Goal: Obtain resource: Obtain resource

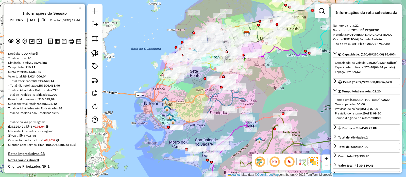
scroll to position [778, 0]
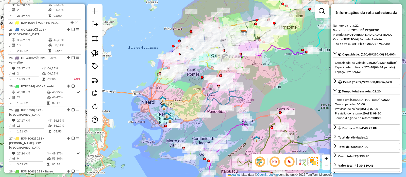
drag, startPoint x: 134, startPoint y: 89, endPoint x: 211, endPoint y: 177, distance: 116.8
click at [129, 84] on div "Janela de atendimento Grade de atendimento Capacidade Transportadoras Veículos …" at bounding box center [203, 88] width 406 height 177
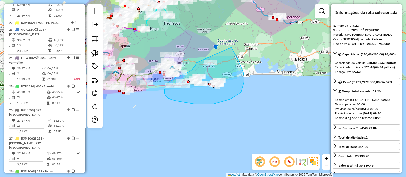
drag, startPoint x: 196, startPoint y: 63, endPoint x: 222, endPoint y: 35, distance: 38.6
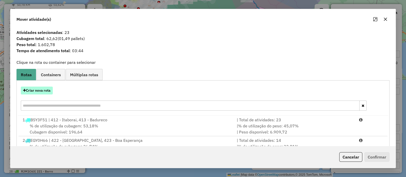
click at [31, 88] on button "Criar nova rota" at bounding box center [37, 91] width 32 height 8
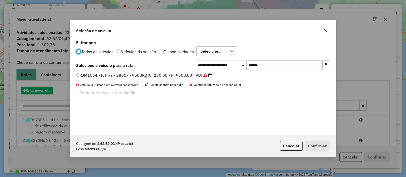
scroll to position [3, 2]
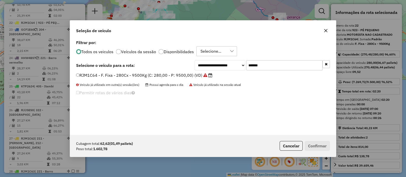
click at [256, 66] on input "*******" at bounding box center [284, 65] width 76 height 10
paste input "text"
type input "*******"
click at [187, 75] on label "FSF7C64 - F. Fixa - 378Cx - 12920Kg (C: 378,00 - P: 12920,00) (VD)" at bounding box center [146, 75] width 140 height 6
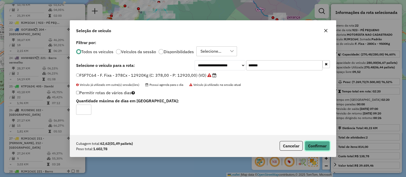
click at [319, 145] on button "Confirmar" at bounding box center [317, 146] width 25 height 10
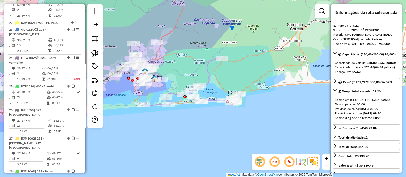
click at [207, 69] on icon at bounding box center [192, 82] width 98 height 48
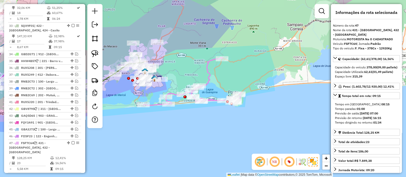
scroll to position [1131, 0]
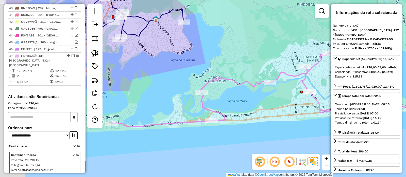
drag, startPoint x: 180, startPoint y: 104, endPoint x: 226, endPoint y: 97, distance: 46.1
click at [226, 97] on div "Janela de atendimento Grade de atendimento Capacidade Transportadoras Veículos …" at bounding box center [203, 88] width 406 height 177
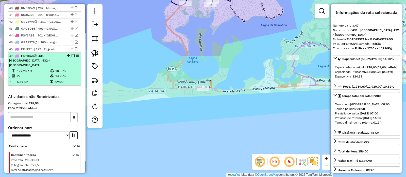
click at [72, 54] on em at bounding box center [73, 55] width 3 height 3
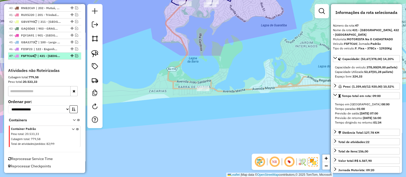
scroll to position [1110, 0]
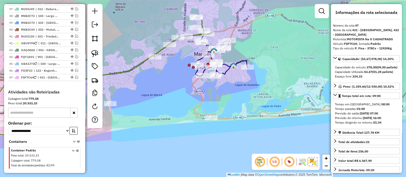
click at [227, 69] on icon at bounding box center [221, 54] width 52 height 44
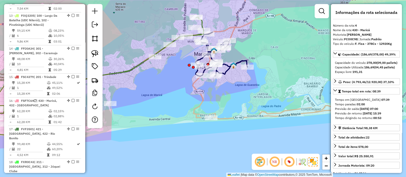
scroll to position [298, 0]
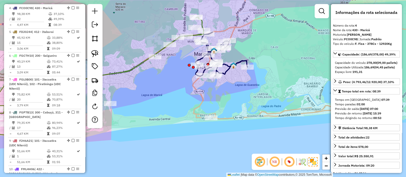
drag, startPoint x: 232, startPoint y: 89, endPoint x: 237, endPoint y: 78, distance: 12.6
click at [237, 78] on div "Janela de atendimento Grade de atendimento Capacidade Transportadoras Veículos …" at bounding box center [203, 88] width 406 height 177
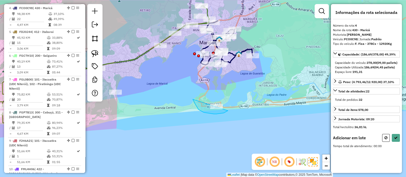
drag, startPoint x: 194, startPoint y: 102, endPoint x: 234, endPoint y: 75, distance: 48.4
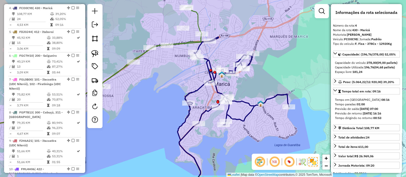
click at [239, 102] on icon at bounding box center [233, 116] width 111 height 158
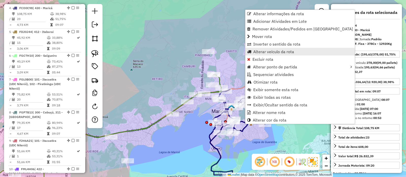
click at [252, 52] on link "Alterar veículo da rota" at bounding box center [299, 52] width 109 height 8
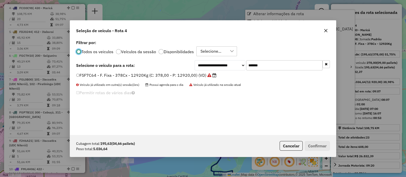
scroll to position [3, 2]
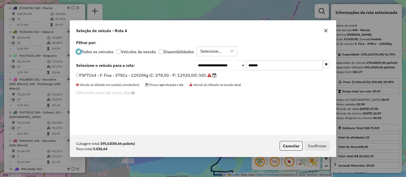
click at [274, 66] on input "*******" at bounding box center [284, 65] width 76 height 10
paste input "text"
type input "*******"
click at [186, 73] on label "RJM1C62 - F. Fixa - 336Cx - 9500Kg (C: 336,00 - P: 9500,00) (VD)" at bounding box center [144, 75] width 136 height 6
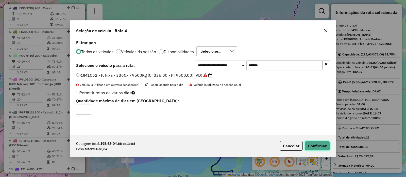
click at [308, 141] on button "Confirmar" at bounding box center [317, 146] width 25 height 10
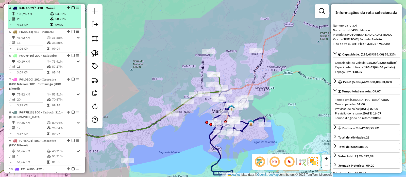
click at [72, 7] on em at bounding box center [73, 7] width 3 height 3
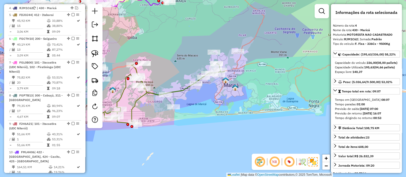
drag, startPoint x: 156, startPoint y: 65, endPoint x: 179, endPoint y: 65, distance: 22.6
click at [179, 65] on div "Janela de atendimento Grade de atendimento Capacidade Transportadoras Veículos …" at bounding box center [203, 88] width 406 height 177
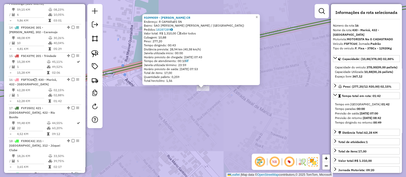
scroll to position [608, 0]
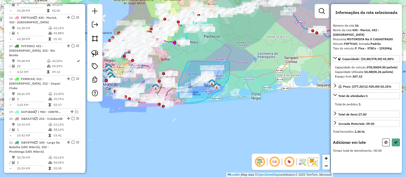
drag, startPoint x: 179, startPoint y: 82, endPoint x: 230, endPoint y: 47, distance: 61.4
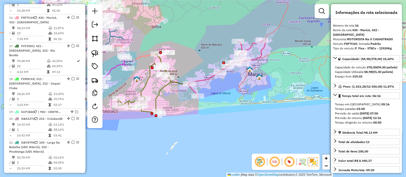
drag, startPoint x: 205, startPoint y: 81, endPoint x: 223, endPoint y: 86, distance: 19.2
click at [223, 86] on div "Janela de atendimento Grade de atendimento Capacidade Transportadoras Veículos …" at bounding box center [203, 88] width 406 height 177
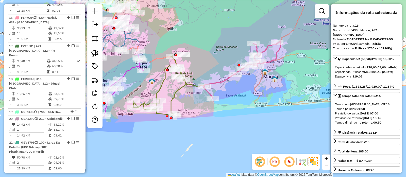
click at [218, 81] on icon at bounding box center [241, 70] width 77 height 58
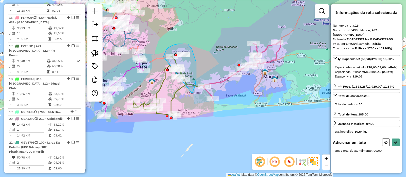
drag, startPoint x: 192, startPoint y: 94, endPoint x: 160, endPoint y: 80, distance: 35.0
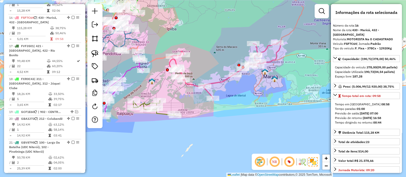
click at [162, 113] on icon at bounding box center [154, 108] width 42 height 15
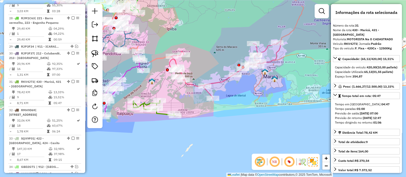
scroll to position [968, 0]
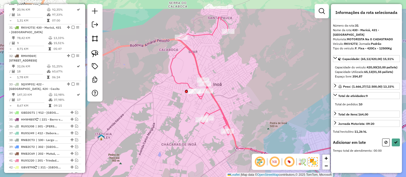
drag, startPoint x: 154, startPoint y: 63, endPoint x: 155, endPoint y: 81, distance: 18.5
click at [154, 81] on div "Janela de atendimento Grade de atendimento Capacidade Transportadoras Veículos …" at bounding box center [203, 88] width 406 height 177
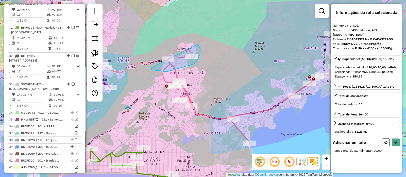
drag, startPoint x: 151, startPoint y: 68, endPoint x: 178, endPoint y: 31, distance: 46.6
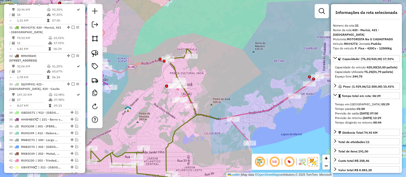
click at [257, 112] on icon at bounding box center [279, 85] width 212 height 115
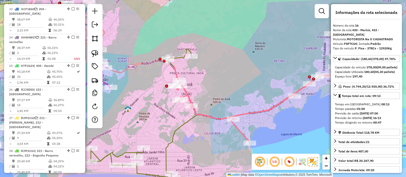
scroll to position [608, 0]
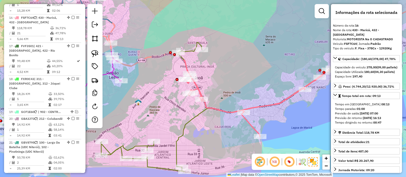
drag, startPoint x: 241, startPoint y: 98, endPoint x: 244, endPoint y: 90, distance: 8.9
click at [253, 90] on div "Janela de atendimento Grade de atendimento Capacidade Transportadoras Veículos …" at bounding box center [203, 88] width 406 height 177
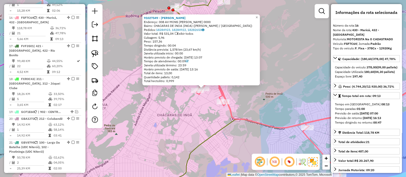
click at [216, 135] on icon at bounding box center [150, 91] width 258 height 207
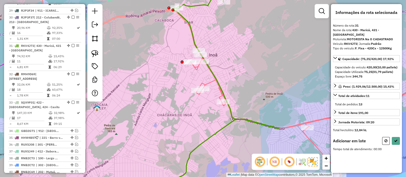
scroll to position [968, 0]
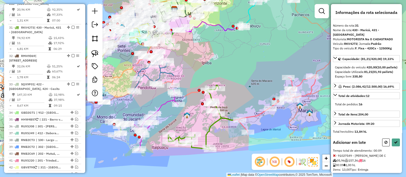
drag, startPoint x: 186, startPoint y: 75, endPoint x: 187, endPoint y: 81, distance: 5.8
click at [187, 81] on div "Janela de atendimento Grade de atendimento Capacidade Transportadoras Veículos …" at bounding box center [203, 88] width 406 height 177
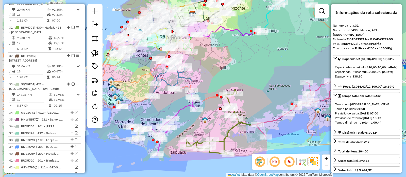
drag, startPoint x: 193, startPoint y: 63, endPoint x: 226, endPoint y: 71, distance: 33.8
click at [226, 71] on div "Janela de atendimento Grade de atendimento Capacidade Transportadoras Veículos …" at bounding box center [203, 88] width 406 height 177
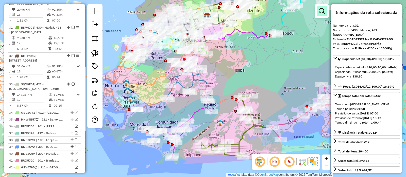
click at [317, 10] on link at bounding box center [322, 11] width 10 height 10
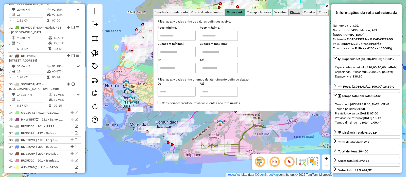
click at [295, 11] on span "Cliente" at bounding box center [295, 12] width 10 height 3
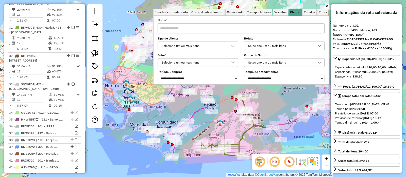
click at [216, 43] on div "Selecione um ou mais itens" at bounding box center [194, 46] width 68 height 8
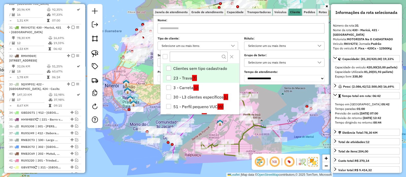
scroll to position [3, 17]
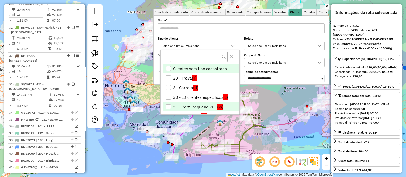
click at [200, 108] on li "51 - Perfil pequeno VUC (W)" at bounding box center [201, 107] width 77 height 10
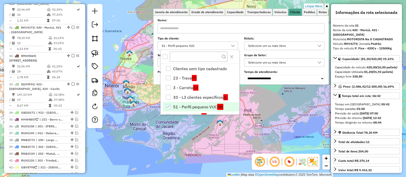
click at [138, 64] on div "Limpar filtros Janela de atendimento Grade de atendimento Capacidade Transporta…" at bounding box center [203, 88] width 406 height 177
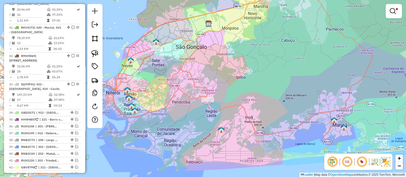
drag, startPoint x: 157, startPoint y: 80, endPoint x: 163, endPoint y: 94, distance: 15.5
click at [162, 95] on div "Limpar filtros Janela de atendimento Grade de atendimento Capacidade Transporta…" at bounding box center [203, 88] width 406 height 177
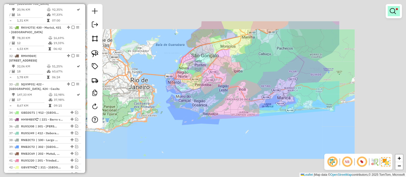
click at [286, 70] on div "Limpar filtros Janela de atendimento Grade de atendimento Capacidade Transporta…" at bounding box center [203, 88] width 406 height 177
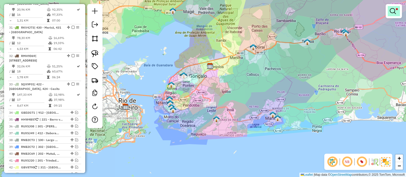
click at [392, 11] on em at bounding box center [393, 11] width 6 height 6
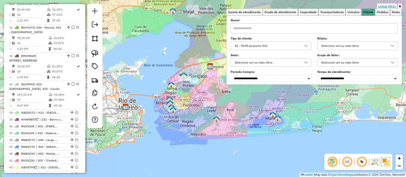
click at [389, 6] on link "Limpar filtros" at bounding box center [387, 7] width 20 height 6
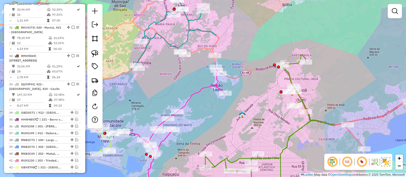
click at [260, 107] on div "Janela de atendimento Grade de atendimento Capacidade Transportadoras Veículos …" at bounding box center [203, 88] width 406 height 177
click at [295, 132] on icon at bounding box center [268, 119] width 129 height 129
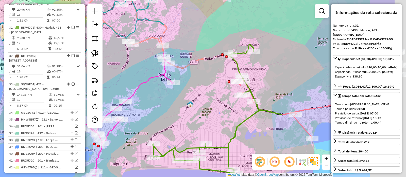
drag, startPoint x: 278, startPoint y: 129, endPoint x: 237, endPoint y: 117, distance: 41.9
click at [225, 118] on div "Janela de atendimento Grade de atendimento Capacidade Transportadoras Veículos …" at bounding box center [203, 88] width 406 height 177
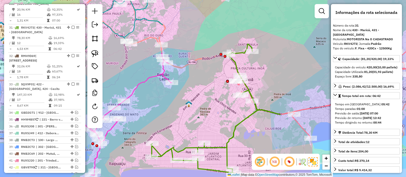
click at [306, 107] on icon at bounding box center [340, 80] width 212 height 115
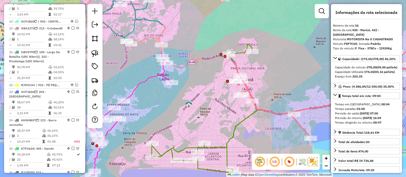
scroll to position [608, 0]
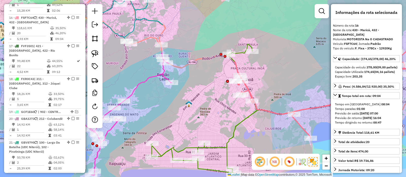
click at [240, 123] on icon at bounding box center [215, 108] width 129 height 129
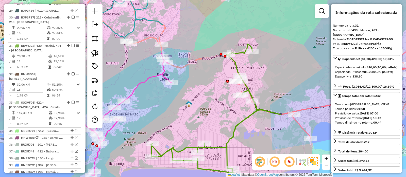
scroll to position [968, 0]
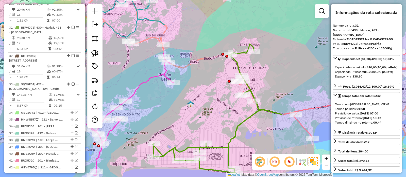
drag, startPoint x: 211, startPoint y: 96, endPoint x: 279, endPoint y: 82, distance: 69.6
click at [278, 82] on div "Janela de atendimento Grade de atendimento Capacidade Transportadoras Veículos …" at bounding box center [203, 88] width 406 height 177
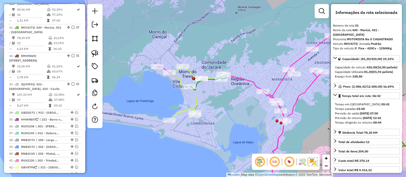
click at [195, 97] on icon at bounding box center [197, 92] width 57 height 55
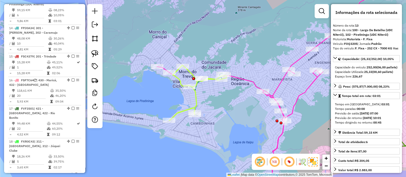
scroll to position [522, 0]
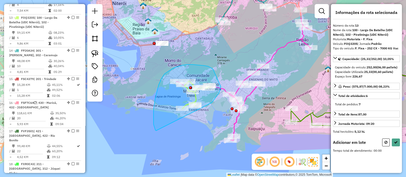
drag, startPoint x: 212, startPoint y: 103, endPoint x: 156, endPoint y: 131, distance: 62.3
click at [156, 131] on div "Janela de atendimento Grade de atendimento Capacidade Transportadoras Veículos …" at bounding box center [203, 88] width 406 height 177
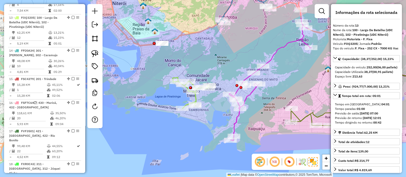
click at [196, 99] on icon at bounding box center [191, 93] width 39 height 31
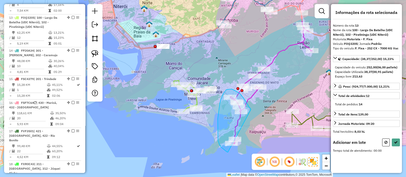
drag, startPoint x: 248, startPoint y: 105, endPoint x: 239, endPoint y: 154, distance: 49.7
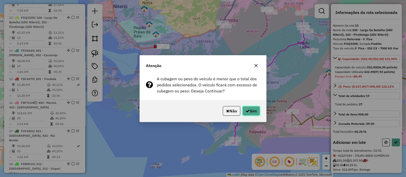
click at [252, 111] on button "Sim" at bounding box center [251, 111] width 18 height 10
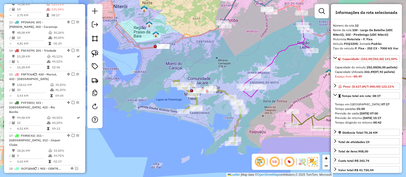
click at [239, 120] on icon at bounding box center [207, 112] width 68 height 63
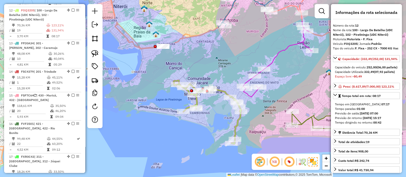
scroll to position [494, 0]
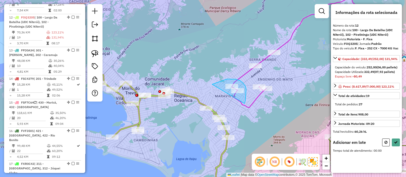
drag, startPoint x: 244, startPoint y: 103, endPoint x: 201, endPoint y: 91, distance: 44.5
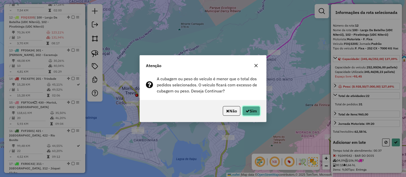
click at [246, 111] on icon "button" at bounding box center [248, 111] width 4 height 4
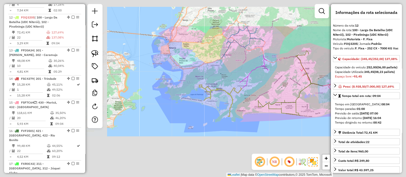
click at [252, 70] on icon at bounding box center [254, 71] width 29 height 33
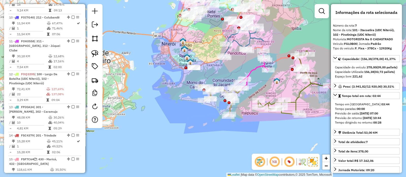
scroll to position [353, 0]
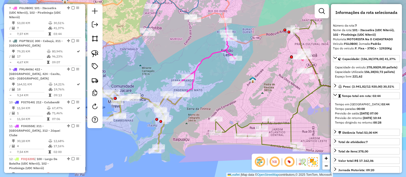
drag, startPoint x: 294, startPoint y: 87, endPoint x: 268, endPoint y: 98, distance: 28.3
click at [265, 98] on div "Janela de atendimento Grade de atendimento Capacidade Transportadoras Veículos …" at bounding box center [203, 88] width 406 height 177
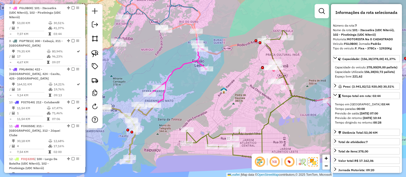
click at [280, 103] on icon at bounding box center [250, 94] width 129 height 129
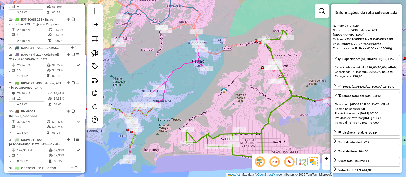
scroll to position [907, 0]
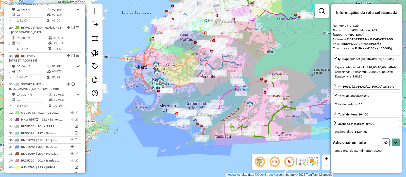
drag, startPoint x: 262, startPoint y: 61, endPoint x: 256, endPoint y: 72, distance: 11.5
click at [260, 70] on div "Janela de atendimento Grade de atendimento Capacidade Transportadoras Veículos …" at bounding box center [203, 88] width 406 height 177
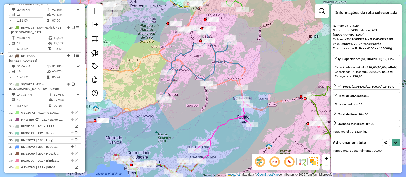
drag, startPoint x: 254, startPoint y: 64, endPoint x: 258, endPoint y: 75, distance: 12.2
click at [258, 75] on div "Janela de atendimento Grade de atendimento Capacidade Transportadoras Veículos …" at bounding box center [203, 88] width 406 height 177
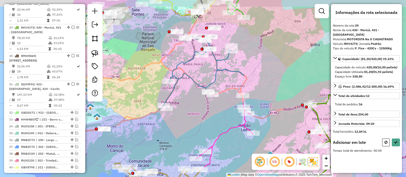
drag, startPoint x: 263, startPoint y: 62, endPoint x: 264, endPoint y: 70, distance: 8.4
click at [264, 70] on div "Janela de atendimento Grade de atendimento Capacidade Transportadoras Veículos …" at bounding box center [203, 88] width 406 height 177
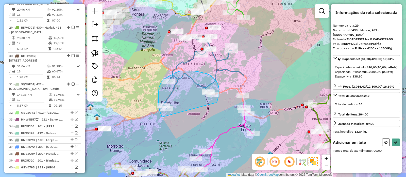
drag, startPoint x: 215, startPoint y: 103, endPoint x: 162, endPoint y: 117, distance: 55.4
click at [162, 117] on div "Rota 13 - Placa FPJ0A34 91042498 - COMERCIAL DE ALIMENT Janela de atendimento G…" at bounding box center [203, 88] width 406 height 177
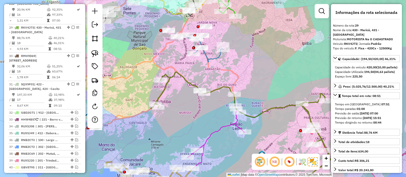
drag, startPoint x: 268, startPoint y: 89, endPoint x: 219, endPoint y: 76, distance: 50.0
click at [219, 76] on div "Janela de atendimento Grade de atendimento Capacidade Transportadoras Veículos …" at bounding box center [203, 88] width 406 height 177
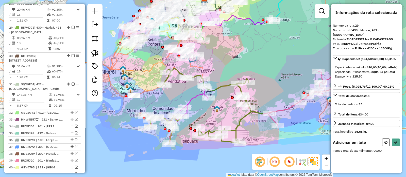
click at [387, 144] on icon at bounding box center [385, 143] width 3 height 4
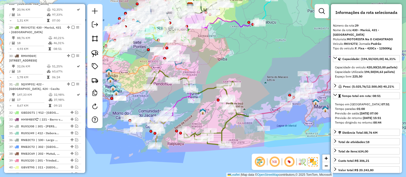
click at [273, 143] on div "Janela de atendimento Grade de atendimento Capacidade Transportadoras Veículos …" at bounding box center [203, 88] width 406 height 177
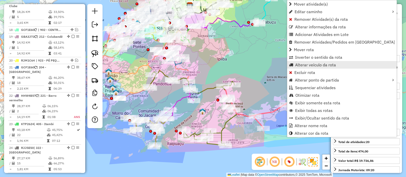
scroll to position [580, 0]
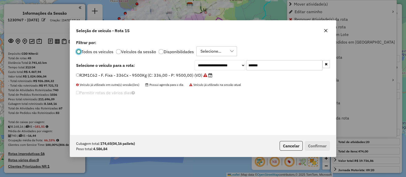
scroll to position [3, 2]
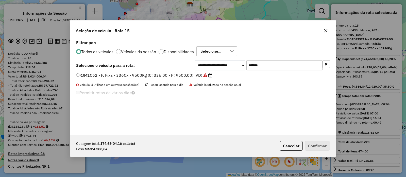
click at [262, 67] on input "*******" at bounding box center [284, 65] width 76 height 10
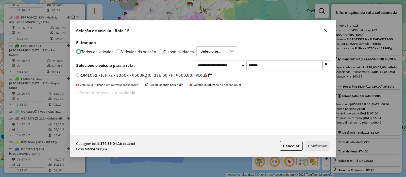
click at [262, 67] on input "*******" at bounding box center [284, 65] width 76 height 10
paste input "text"
type input "*******"
click at [189, 77] on label "FCO0C98 - F. Fixa - 378Cx - 12920Kg (C: 378,00 - P: 12920,00) (VD)" at bounding box center [144, 75] width 136 height 6
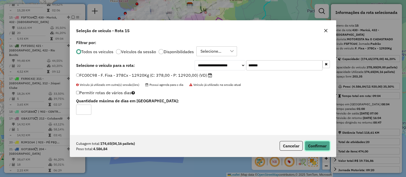
click at [309, 143] on button "Confirmar" at bounding box center [317, 146] width 25 height 10
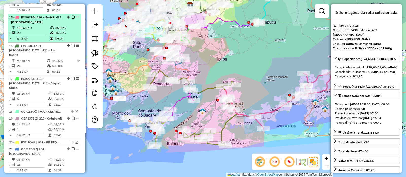
click at [72, 16] on em at bounding box center [73, 17] width 3 height 3
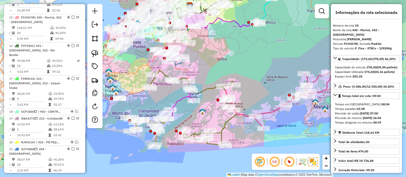
scroll to position [558, 0]
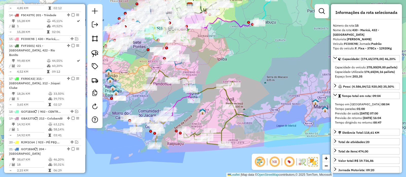
drag, startPoint x: 268, startPoint y: 70, endPoint x: 263, endPoint y: 70, distance: 4.3
click at [264, 70] on div "Janela de atendimento Grade de atendimento Capacidade Transportadoras Veículos …" at bounding box center [203, 88] width 406 height 177
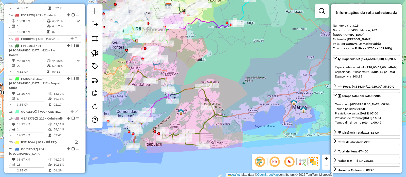
click at [252, 77] on div "Janela de atendimento Grade de atendimento Capacidade Transportadoras Veículos …" at bounding box center [203, 88] width 406 height 177
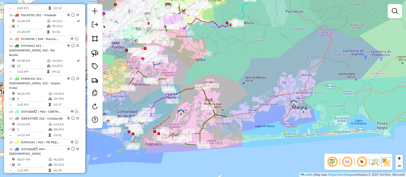
click at [205, 97] on icon at bounding box center [175, 108] width 101 height 75
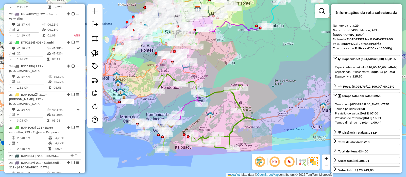
drag, startPoint x: 233, startPoint y: 96, endPoint x: 263, endPoint y: 99, distance: 30.0
click at [263, 99] on div "Janela de atendimento Grade de atendimento Capacidade Transportadoras Veículos …" at bounding box center [203, 88] width 406 height 177
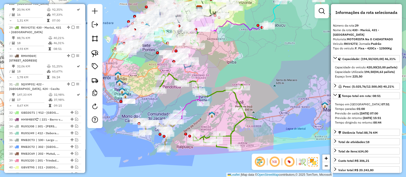
scroll to position [885, 0]
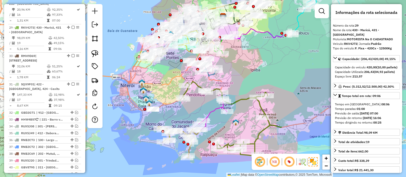
drag, startPoint x: 226, startPoint y: 122, endPoint x: 226, endPoint y: 129, distance: 6.4
click at [226, 129] on div "Janela de atendimento Grade de atendimento Capacidade Transportadoras Veículos …" at bounding box center [203, 88] width 406 height 177
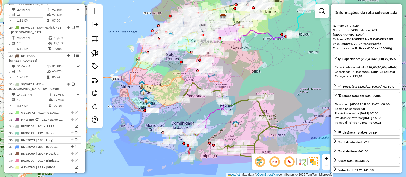
click at [212, 113] on icon at bounding box center [213, 114] width 28 height 33
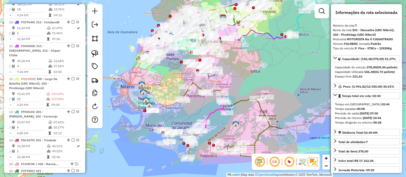
scroll to position [353, 0]
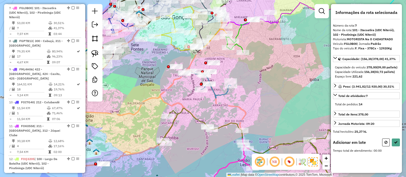
click at [211, 103] on div "Janela de atendimento Grade de atendimento Capacidade Transportadoras Veículos …" at bounding box center [203, 88] width 406 height 177
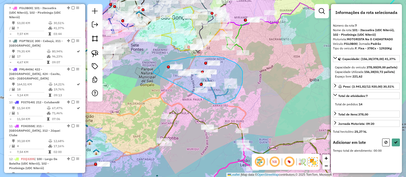
drag, startPoint x: 213, startPoint y: 104, endPoint x: 153, endPoint y: 73, distance: 67.9
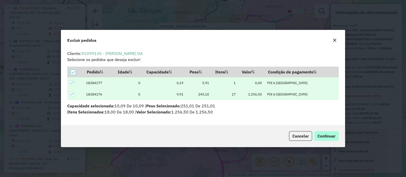
scroll to position [0, 0]
click at [328, 136] on span "Continuar" at bounding box center [326, 136] width 18 height 5
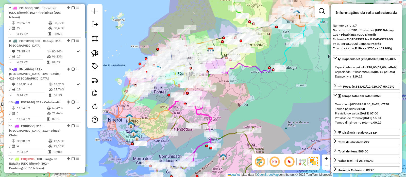
drag, startPoint x: 257, startPoint y: 108, endPoint x: 233, endPoint y: 102, distance: 24.7
click at [233, 102] on div "Janela de atendimento Grade de atendimento Capacidade Transportadoras Veículos …" at bounding box center [203, 88] width 406 height 177
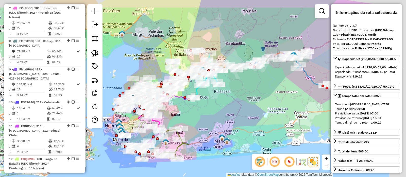
drag, startPoint x: 285, startPoint y: 109, endPoint x: 207, endPoint y: 123, distance: 79.6
click at [208, 123] on div "Janela de atendimento Grade de atendimento Capacidade Transportadoras Veículos …" at bounding box center [203, 88] width 406 height 177
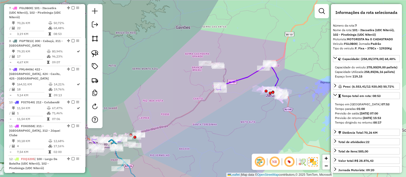
click at [276, 78] on icon at bounding box center [187, 105] width 190 height 85
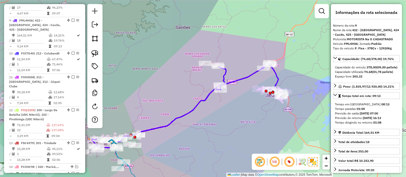
scroll to position [414, 0]
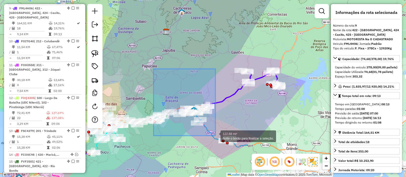
drag, startPoint x: 155, startPoint y: 71, endPoint x: 215, endPoint y: 136, distance: 88.8
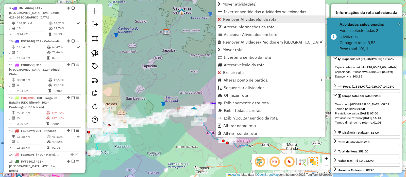
click at [231, 19] on span "Remover Atividade(s) da rota" at bounding box center [250, 19] width 54 height 4
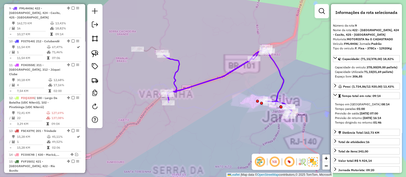
click at [275, 66] on icon at bounding box center [228, 82] width 128 height 69
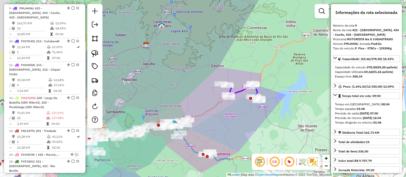
drag, startPoint x: 195, startPoint y: 135, endPoint x: 236, endPoint y: 115, distance: 45.5
click at [236, 115] on div "Janela de atendimento Grade de atendimento Capacidade Transportadoras Veículos …" at bounding box center [203, 88] width 406 height 177
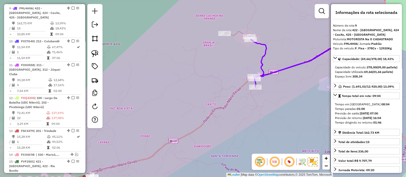
click at [237, 32] on icon at bounding box center [144, 113] width 243 height 164
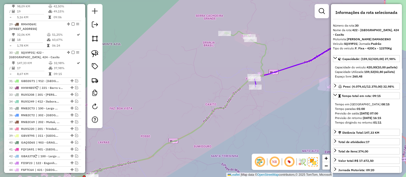
scroll to position [914, 0]
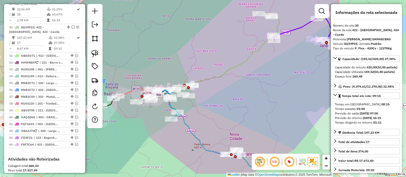
drag, startPoint x: 218, startPoint y: 110, endPoint x: 238, endPoint y: 79, distance: 36.7
click at [238, 79] on div "Janela de atendimento Grade de atendimento Capacidade Transportadoras Veículos …" at bounding box center [203, 88] width 406 height 177
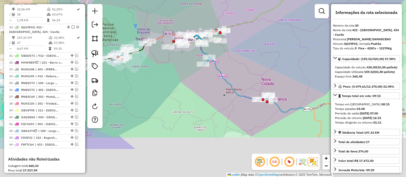
drag, startPoint x: 177, startPoint y: 148, endPoint x: 213, endPoint y: 104, distance: 56.2
click at [213, 101] on div "Janela de atendimento Grade de atendimento Capacidade Transportadoras Veículos …" at bounding box center [203, 88] width 406 height 177
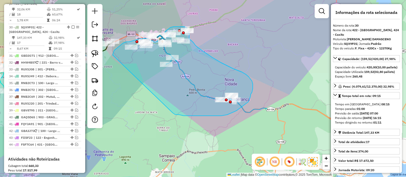
drag, startPoint x: 241, startPoint y: 115, endPoint x: 112, endPoint y: 56, distance: 141.9
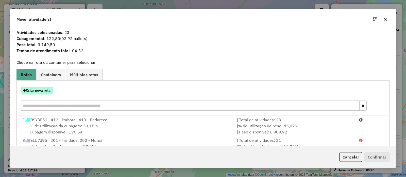
click at [39, 92] on button "Criar nova rota" at bounding box center [37, 91] width 32 height 8
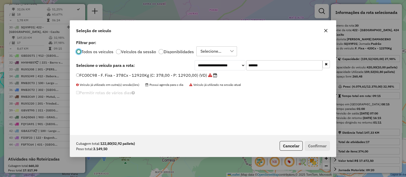
scroll to position [3, 2]
click at [285, 63] on input "*******" at bounding box center [284, 65] width 76 height 10
paste input "text"
type input "*******"
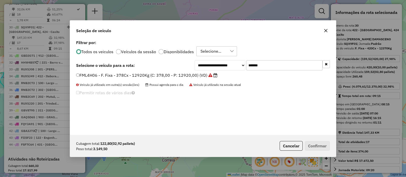
click at [173, 73] on label "FML4H06 - F. Fixa - 378Cx - 12920Kg (C: 378,00 - P: 12920,00) (VD)" at bounding box center [146, 75] width 141 height 6
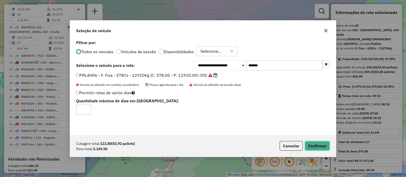
click at [311, 146] on button "Confirmar" at bounding box center [317, 146] width 25 height 10
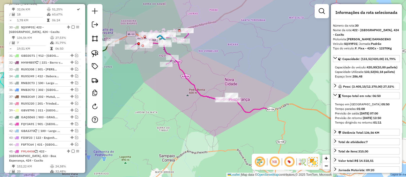
click at [188, 80] on icon at bounding box center [198, 72] width 135 height 82
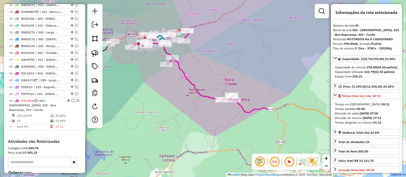
scroll to position [1019, 0]
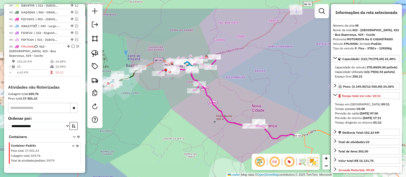
drag, startPoint x: 196, startPoint y: 66, endPoint x: 226, endPoint y: 97, distance: 43.0
click at [226, 97] on div "Janela de atendimento Grade de atendimento Capacidade Transportadoras Veículos …" at bounding box center [203, 88] width 406 height 177
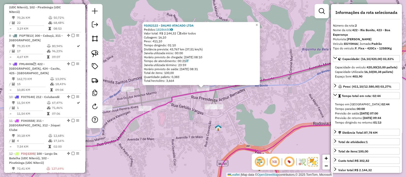
scroll to position [242, 0]
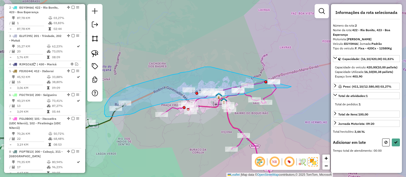
drag, startPoint x: 211, startPoint y: 67, endPoint x: 290, endPoint y: 58, distance: 79.9
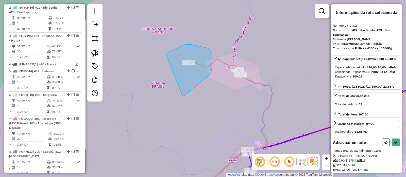
drag, startPoint x: 183, startPoint y: 96, endPoint x: 165, endPoint y: 58, distance: 42.5
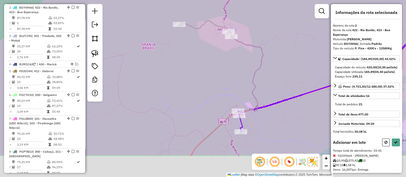
drag, startPoint x: 242, startPoint y: 89, endPoint x: 241, endPoint y: 86, distance: 3.1
click at [240, 85] on div "Janela de atendimento Grade de atendimento Capacidade Transportadoras Veículos …" at bounding box center [203, 88] width 406 height 177
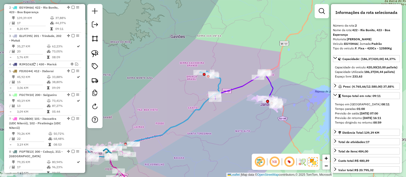
click at [241, 87] on icon at bounding box center [245, 89] width 64 height 34
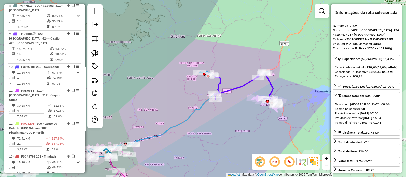
scroll to position [414, 0]
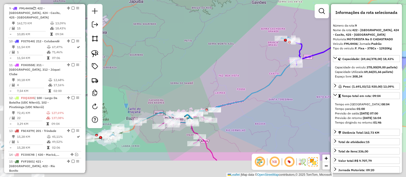
drag, startPoint x: 240, startPoint y: 111, endPoint x: 279, endPoint y: 95, distance: 42.6
click at [301, 85] on div "Janela de atendimento Grade de atendimento Capacidade Transportadoras Veículos …" at bounding box center [203, 88] width 406 height 177
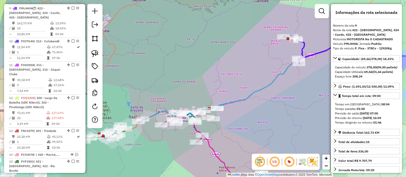
click at [241, 101] on icon at bounding box center [221, 79] width 166 height 86
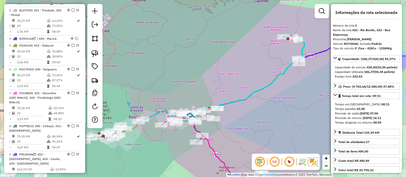
scroll to position [242, 0]
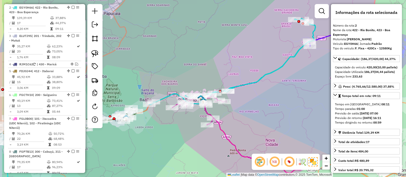
drag, startPoint x: 238, startPoint y: 122, endPoint x: 252, endPoint y: 102, distance: 23.9
click at [256, 96] on div "Janela de atendimento Grade de atendimento Capacidade Transportadoras Veículos …" at bounding box center [203, 88] width 406 height 177
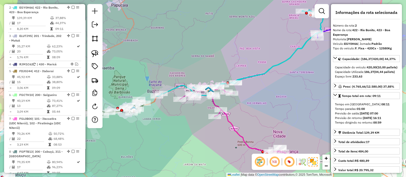
click at [229, 120] on icon at bounding box center [247, 125] width 135 height 80
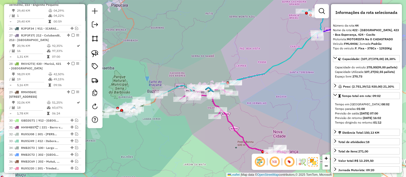
scroll to position [991, 0]
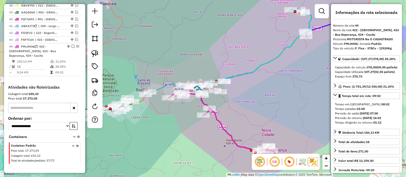
drag, startPoint x: 256, startPoint y: 115, endPoint x: 240, endPoint y: 113, distance: 16.0
click at [241, 113] on div "Janela de atendimento Grade de atendimento Capacidade Transportadoras Veículos …" at bounding box center [203, 88] width 406 height 177
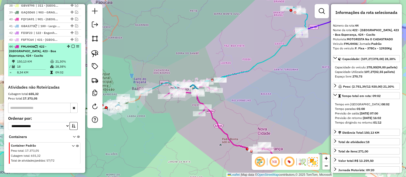
click at [71, 44] on div "44 - FML4H06 | 422 - Rio Bonito, 423 - Boa Esperança, 424 - Caxito" at bounding box center [44, 51] width 71 height 14
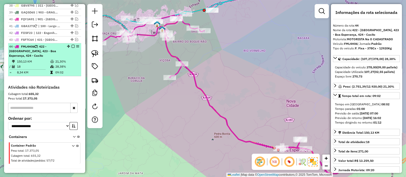
click at [72, 45] on em at bounding box center [73, 46] width 3 height 3
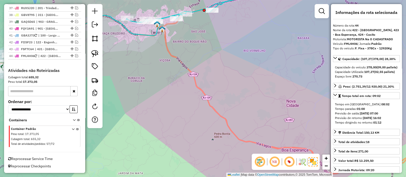
scroll to position [965, 0]
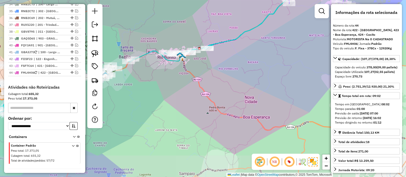
drag, startPoint x: 224, startPoint y: 74, endPoint x: 222, endPoint y: 90, distance: 15.9
click at [223, 92] on div "Janela de atendimento Grade de atendimento Capacidade Transportadoras Veículos …" at bounding box center [203, 88] width 406 height 177
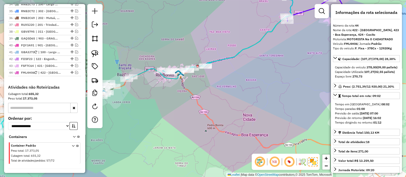
click at [221, 60] on icon at bounding box center [210, 36] width 166 height 86
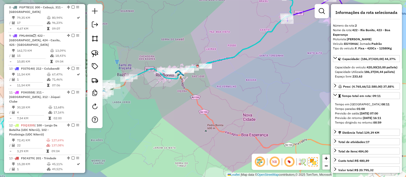
scroll to position [242, 0]
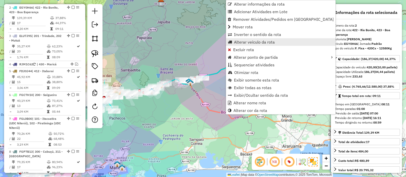
click at [251, 41] on span "Alterar veículo da rota" at bounding box center [254, 42] width 41 height 4
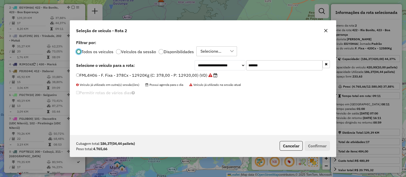
scroll to position [3, 2]
click at [285, 63] on input "*******" at bounding box center [284, 65] width 76 height 10
paste input "text"
type input "*******"
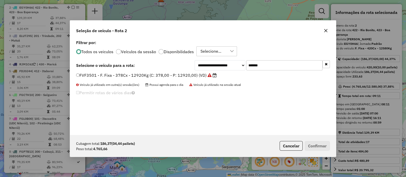
click at [177, 75] on label "FVF3501 - F. Fixa - 378Cx - 12920Kg (C: 378,00 - P: 12920,00) (VD)" at bounding box center [146, 75] width 141 height 6
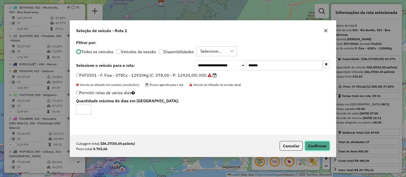
click at [313, 146] on button "Confirmar" at bounding box center [317, 146] width 25 height 10
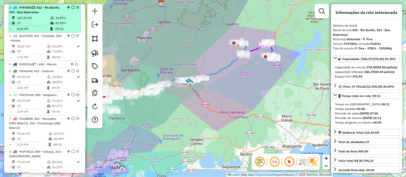
click at [72, 7] on em at bounding box center [73, 7] width 3 height 3
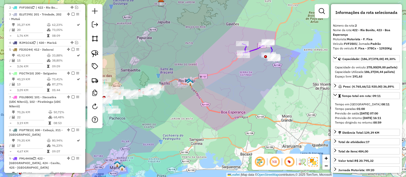
scroll to position [220, 0]
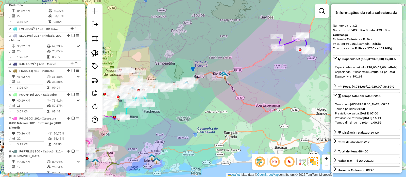
drag, startPoint x: 207, startPoint y: 50, endPoint x: 209, endPoint y: 51, distance: 3.2
click at [209, 50] on div "Janela de atendimento Grade de atendimento Capacidade Transportadoras Veículos …" at bounding box center [203, 88] width 406 height 177
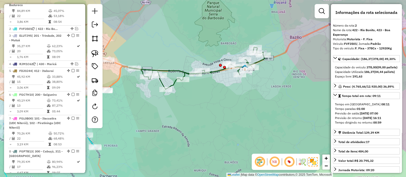
click at [168, 70] on icon at bounding box center [197, 68] width 136 height 42
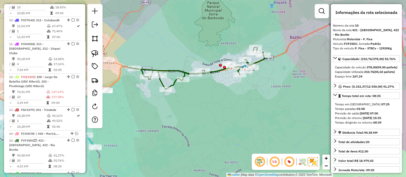
scroll to position [541, 0]
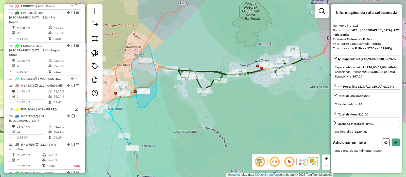
drag, startPoint x: 131, startPoint y: 67, endPoint x: 144, endPoint y: 34, distance: 35.1
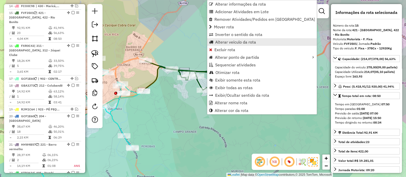
click at [227, 42] on span "Alterar veículo da rota" at bounding box center [235, 42] width 41 height 4
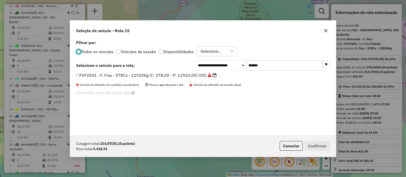
scroll to position [3, 2]
click at [276, 66] on input "*******" at bounding box center [284, 65] width 76 height 10
paste input "text"
type input "*******"
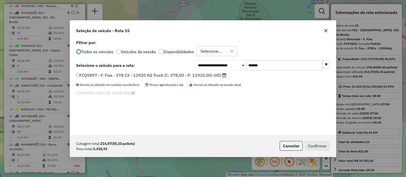
click at [179, 74] on label "FCQ5897 - F. Fixa - 378 CX - 12920 KG Truck (C: 378,00 - P: 12920,00) (VD)" at bounding box center [151, 75] width 150 height 6
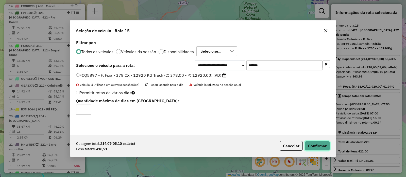
click at [321, 143] on button "Confirmar" at bounding box center [317, 146] width 25 height 10
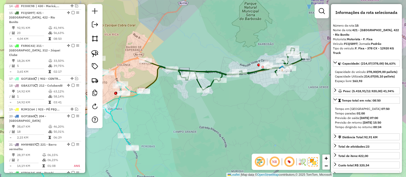
click at [153, 81] on icon at bounding box center [222, 70] width 159 height 44
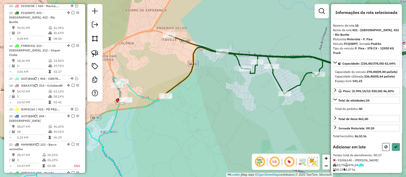
drag, startPoint x: 126, startPoint y: 67, endPoint x: 142, endPoint y: 69, distance: 15.6
click at [142, 67] on div "Janela de atendimento Grade de atendimento Capacidade Transportadoras Veículos …" at bounding box center [203, 88] width 406 height 177
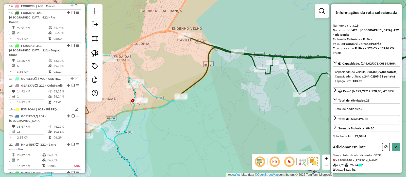
click at [334, 162] on icon at bounding box center [334, 161] width 3 height 4
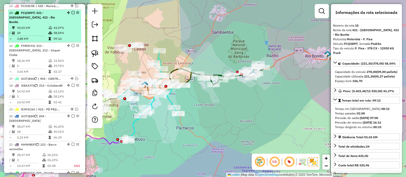
click at [72, 11] on em at bounding box center [73, 12] width 3 height 3
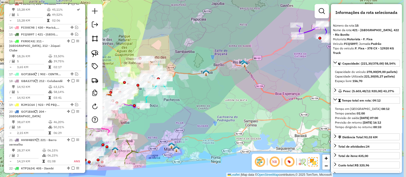
drag, startPoint x: 247, startPoint y: 94, endPoint x: 196, endPoint y: 122, distance: 57.7
click at [197, 122] on div "Janela de atendimento Grade de atendimento Capacidade Transportadoras Veículos …" at bounding box center [203, 88] width 406 height 177
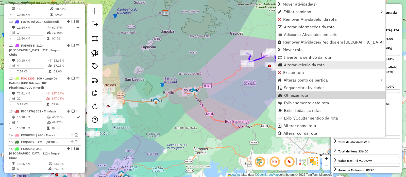
scroll to position [392, 0]
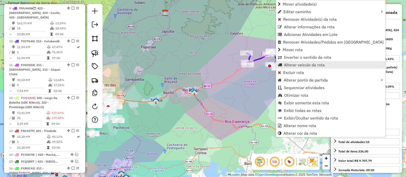
click at [291, 63] on span "Alterar veículo da rota" at bounding box center [304, 65] width 41 height 4
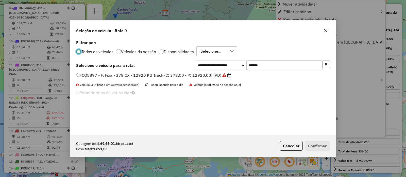
scroll to position [3, 2]
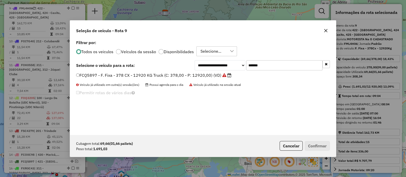
click at [289, 68] on input "*******" at bounding box center [284, 65] width 76 height 10
paste input "text"
type input "*******"
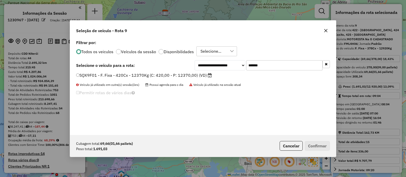
type input "*******"
click at [188, 73] on label "SQX9F01 - F. Fixa - 420Cx - 12370Kg (C: 420,00 - P: 12370,00) (VD)" at bounding box center [144, 75] width 136 height 6
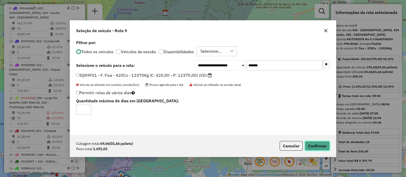
click at [322, 147] on button "Confirmar" at bounding box center [317, 146] width 25 height 10
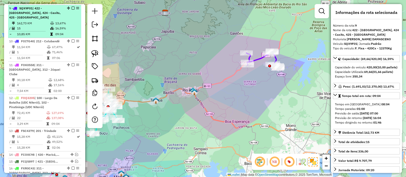
click at [72, 7] on em at bounding box center [73, 8] width 3 height 3
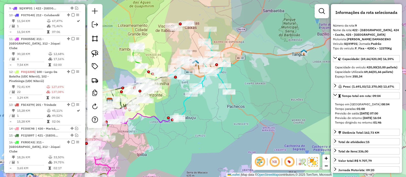
drag, startPoint x: 260, startPoint y: 46, endPoint x: 271, endPoint y: 39, distance: 12.8
click at [270, 39] on div "Janela de atendimento Grade de atendimento Capacidade Transportadoras Veículos …" at bounding box center [203, 88] width 406 height 177
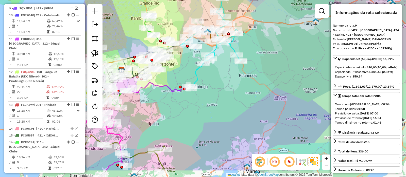
click at [216, 130] on div "Janela de atendimento Grade de atendimento Capacidade Transportadoras Veículos …" at bounding box center [203, 88] width 406 height 177
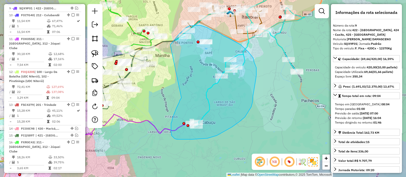
drag, startPoint x: 179, startPoint y: 102, endPoint x: 170, endPoint y: 50, distance: 52.9
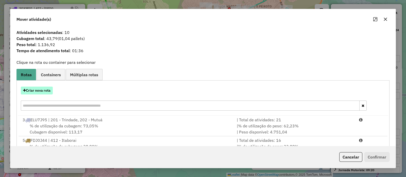
click at [38, 91] on button "Criar nova rota" at bounding box center [37, 91] width 32 height 8
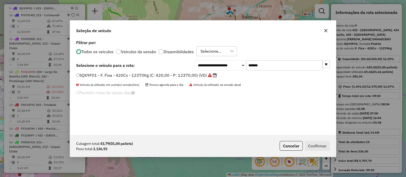
click at [268, 68] on input "*******" at bounding box center [284, 65] width 76 height 10
paste input "text"
type input "*******"
click at [181, 74] on label "BSY3F51 - F. Fixa - 420Cx - 12580Kg (C: 420,00 - P: 12580,00) (VD)" at bounding box center [146, 75] width 140 height 6
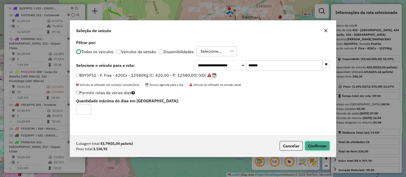
click at [314, 144] on button "Confirmar" at bounding box center [317, 146] width 25 height 10
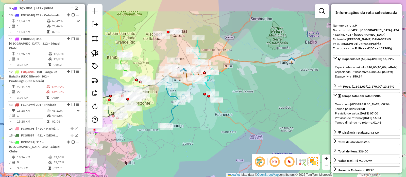
drag, startPoint x: 202, startPoint y: 100, endPoint x: 198, endPoint y: 115, distance: 15.6
click at [199, 123] on div "Janela de atendimento Grade de atendimento Capacidade Transportadoras Veículos …" at bounding box center [203, 88] width 406 height 177
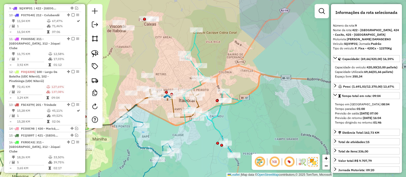
drag, startPoint x: 151, startPoint y: 61, endPoint x: 152, endPoint y: 75, distance: 13.7
click at [152, 75] on div "Janela de atendimento Grade de atendimento Capacidade Transportadoras Veículos …" at bounding box center [203, 88] width 406 height 177
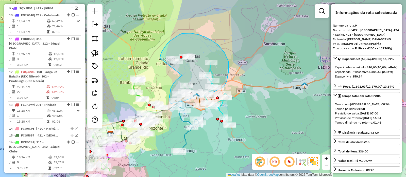
drag, startPoint x: 136, startPoint y: 69, endPoint x: 159, endPoint y: 63, distance: 23.6
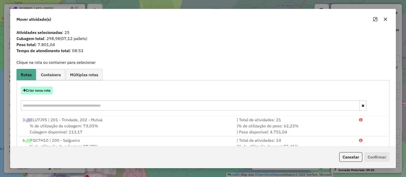
click at [36, 89] on button "Criar nova rota" at bounding box center [37, 91] width 32 height 8
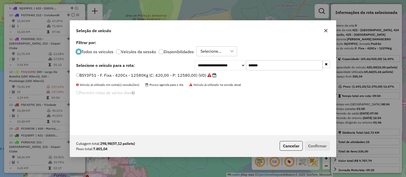
click at [254, 67] on input "*******" at bounding box center [284, 65] width 76 height 10
paste input "text"
type input "*******"
click at [179, 76] on label "RMH9D79 - F. Fixa - 420Cx - 12650Kg (C: 420,00 - P: 12650,00) (VD)" at bounding box center [144, 75] width 137 height 6
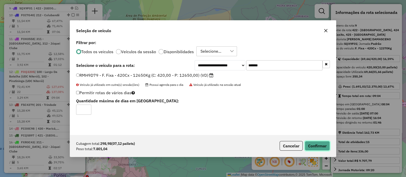
click at [318, 143] on button "Confirmar" at bounding box center [317, 146] width 25 height 10
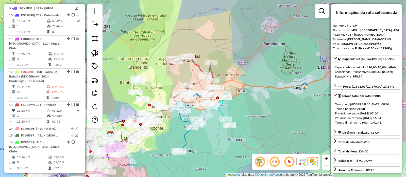
click at [197, 65] on icon at bounding box center [194, 80] width 45 height 46
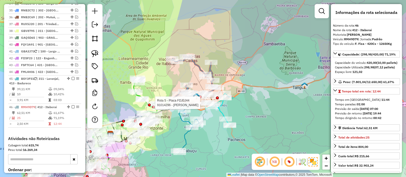
scroll to position [948, 0]
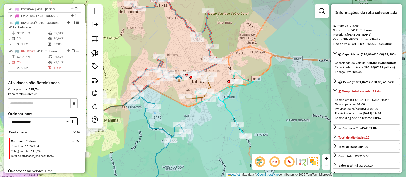
click at [224, 108] on icon at bounding box center [225, 104] width 58 height 65
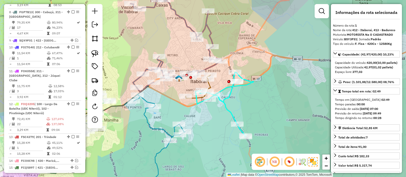
scroll to position [213, 0]
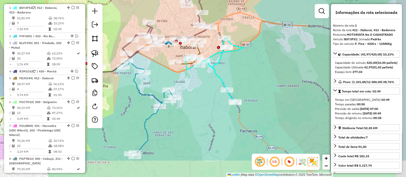
drag, startPoint x: 245, startPoint y: 107, endPoint x: 234, endPoint y: 75, distance: 33.9
click at [234, 68] on div "Janela de atendimento Grade de atendimento Capacidade Transportadoras Veículos …" at bounding box center [203, 88] width 406 height 177
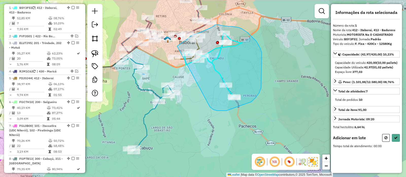
drag, startPoint x: 212, startPoint y: 109, endPoint x: 159, endPoint y: 64, distance: 69.1
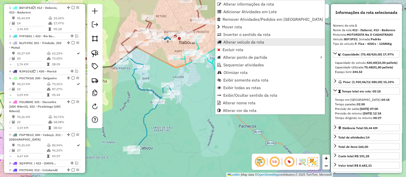
click at [231, 43] on span "Alterar veículo da rota" at bounding box center [243, 42] width 41 height 4
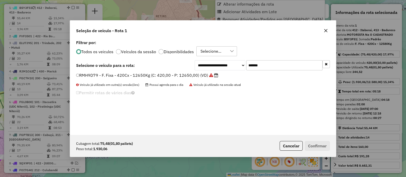
scroll to position [3, 2]
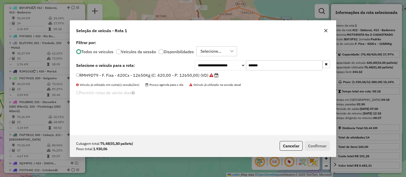
click at [257, 62] on input "*******" at bounding box center [284, 65] width 76 height 10
paste input "text"
type input "*******"
click at [175, 73] on label "EFD9I04 - F. Fixa - 420Cx - 12580Kg (C: 420,00 - P: 12580,00) (VD)" at bounding box center [143, 75] width 135 height 6
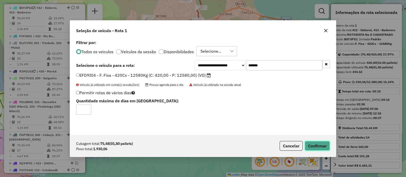
click at [313, 145] on button "Confirmar" at bounding box center [317, 146] width 25 height 10
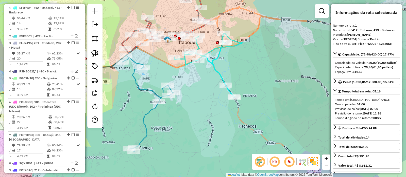
click at [217, 71] on icon at bounding box center [208, 65] width 68 height 65
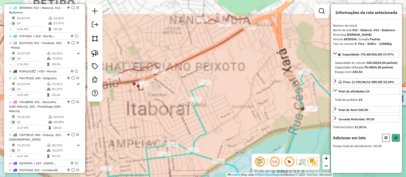
drag, startPoint x: 239, startPoint y: 20, endPoint x: 259, endPoint y: 36, distance: 25.6
click at [234, 52] on div "Janela de atendimento Grade de atendimento Capacidade Transportadoras Veículos …" at bounding box center [203, 88] width 406 height 177
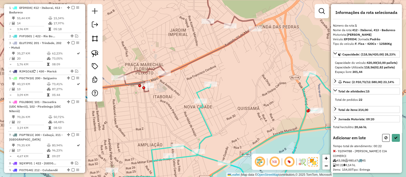
drag, startPoint x: 215, startPoint y: 61, endPoint x: 252, endPoint y: 64, distance: 36.9
click at [257, 61] on div "Janela de atendimento Grade de atendimento Capacidade Transportadoras Veículos …" at bounding box center [203, 88] width 406 height 177
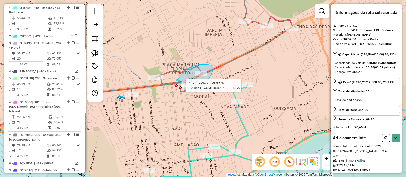
drag, startPoint x: 202, startPoint y: 92, endPoint x: 165, endPoint y: 110, distance: 41.1
click at [165, 110] on div "Rota 45 - Placa RMH9D79 91005554 - COMERCIO DE BEBIDAS Janela de atendimento Gr…" at bounding box center [203, 88] width 406 height 177
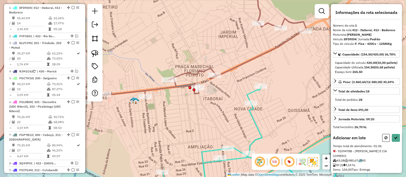
drag, startPoint x: 159, startPoint y: 112, endPoint x: 226, endPoint y: 104, distance: 67.2
click at [220, 107] on div "Rota 45 - Placa RMH9D79 91051439 - RAFAELA DA SILVA OLIVEIRA VIEIRA Janela de a…" at bounding box center [203, 88] width 406 height 177
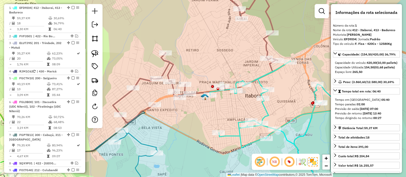
click at [266, 45] on icon at bounding box center [195, 53] width 165 height 142
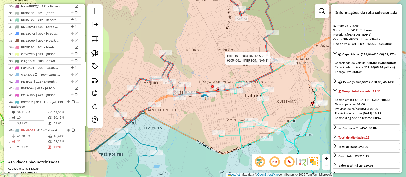
scroll to position [924, 0]
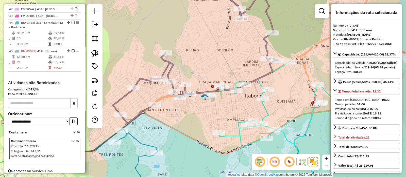
click at [265, 108] on icon at bounding box center [282, 128] width 144 height 134
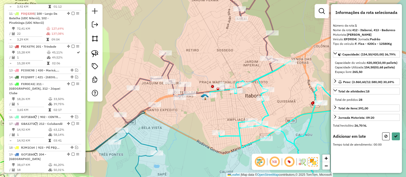
scroll to position [213, 0]
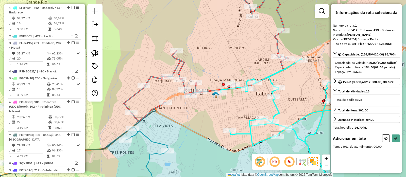
drag, startPoint x: 169, startPoint y: 119, endPoint x: 189, endPoint y: 114, distance: 21.0
click at [186, 115] on div "Janela de atendimento Grade de atendimento Capacidade Transportadoras Veículos …" at bounding box center [203, 88] width 406 height 177
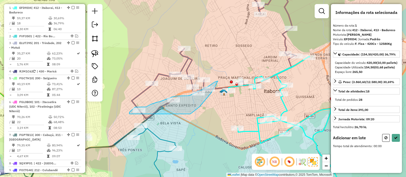
drag, startPoint x: 189, startPoint y: 114, endPoint x: 129, endPoint y: 115, distance: 59.9
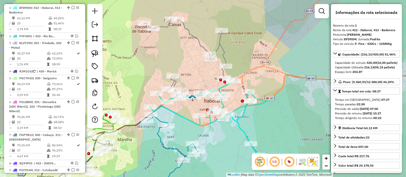
click at [223, 49] on icon at bounding box center [186, 58] width 85 height 79
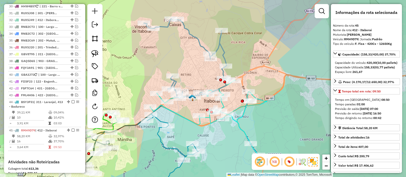
scroll to position [924, 0]
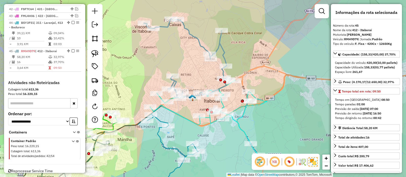
click at [237, 110] on icon at bounding box center [208, 118] width 117 height 76
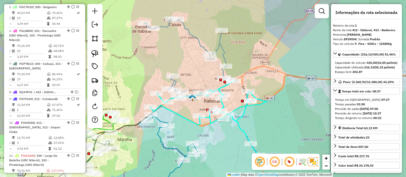
scroll to position [213, 0]
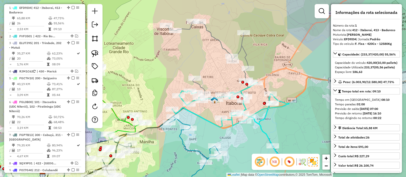
click at [244, 49] on icon at bounding box center [208, 60] width 85 height 79
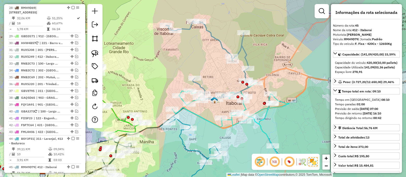
scroll to position [924, 0]
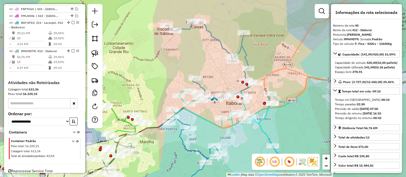
click at [238, 46] on icon at bounding box center [208, 60] width 85 height 79
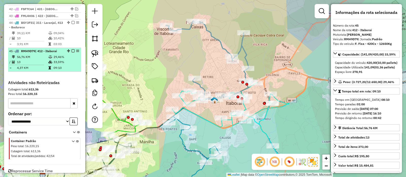
click at [72, 49] on em at bounding box center [73, 50] width 3 height 3
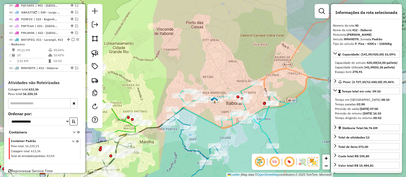
click at [257, 122] on icon at bounding box center [230, 120] width 117 height 76
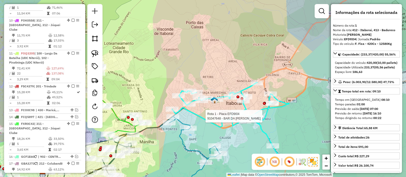
scroll to position [213, 0]
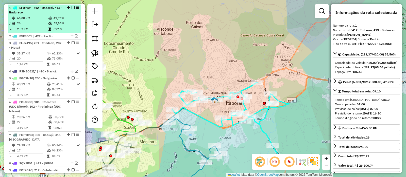
click at [72, 7] on em at bounding box center [73, 7] width 3 height 3
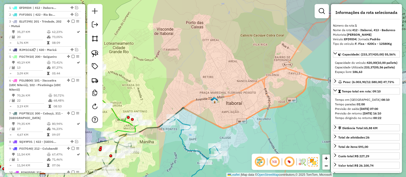
drag, startPoint x: 192, startPoint y: 69, endPoint x: 230, endPoint y: 23, distance: 59.5
click at [230, 23] on div "Janela de atendimento Grade de atendimento Capacidade Transportadoras Veículos …" at bounding box center [203, 88] width 406 height 177
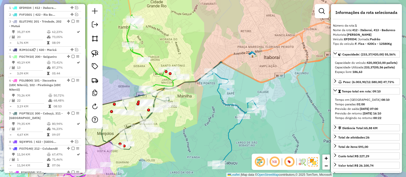
click at [219, 93] on icon at bounding box center [232, 119] width 51 height 96
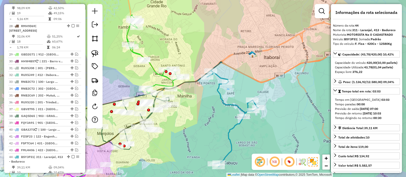
scroll to position [885, 0]
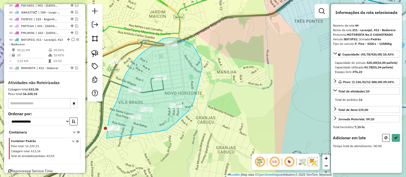
drag, startPoint x: 167, startPoint y: 130, endPoint x: 107, endPoint y: 139, distance: 60.8
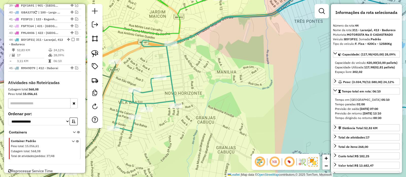
click at [169, 64] on icon at bounding box center [280, 88] width 332 height 213
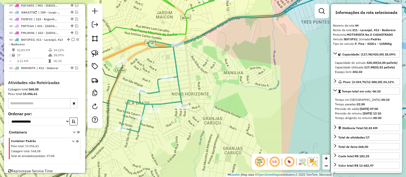
drag, startPoint x: 195, startPoint y: 72, endPoint x: 253, endPoint y: 65, distance: 57.7
click at [257, 65] on div "Janela de atendimento Grade de atendimento Capacidade Transportadoras Veículos …" at bounding box center [203, 88] width 406 height 177
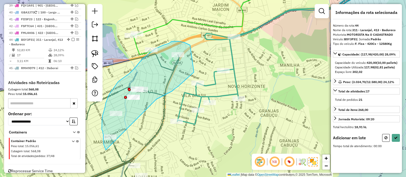
drag, startPoint x: 175, startPoint y: 89, endPoint x: 114, endPoint y: 154, distance: 89.2
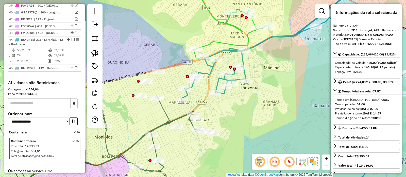
click at [242, 57] on icon at bounding box center [299, 95] width 237 height 199
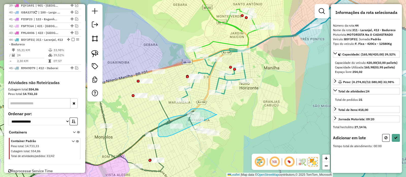
drag, startPoint x: 217, startPoint y: 115, endPoint x: 173, endPoint y: 135, distance: 48.6
click at [173, 135] on div "Janela de atendimento Grade de atendimento Capacidade Transportadoras Veículos …" at bounding box center [203, 88] width 406 height 177
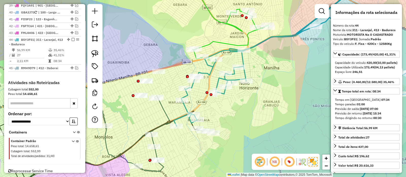
click at [243, 60] on icon at bounding box center [296, 95] width 244 height 199
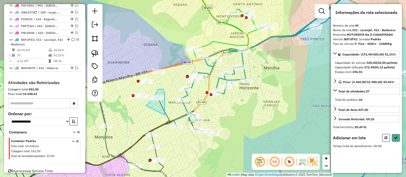
drag, startPoint x: 165, startPoint y: 115, endPoint x: 146, endPoint y: 107, distance: 20.2
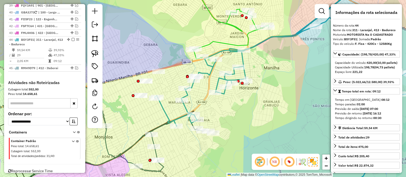
click at [72, 38] on em at bounding box center [73, 39] width 3 height 3
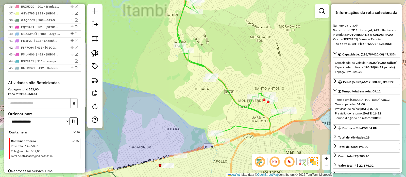
click at [233, 99] on icon at bounding box center [233, 65] width 113 height 157
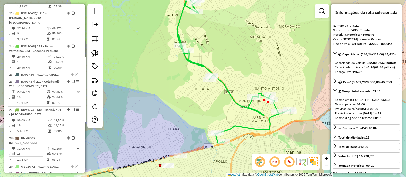
scroll to position [603, 0]
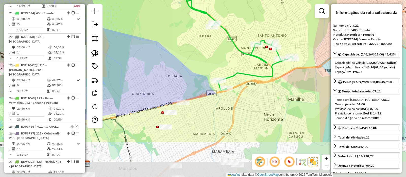
drag, startPoint x: 228, startPoint y: 113, endPoint x: 231, endPoint y: 58, distance: 54.9
click at [231, 58] on div "Janela de atendimento Grade de atendimento Capacidade Transportadoras Veículos …" at bounding box center [203, 88] width 406 height 177
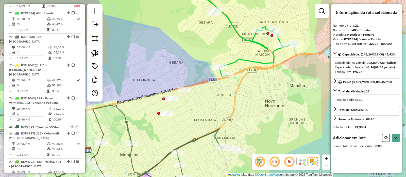
drag, startPoint x: 238, startPoint y: 121, endPoint x: 226, endPoint y: 89, distance: 34.2
click at [240, 73] on div "Janela de atendimento Grade de atendimento Capacidade Transportadoras Veículos …" at bounding box center [203, 88] width 406 height 177
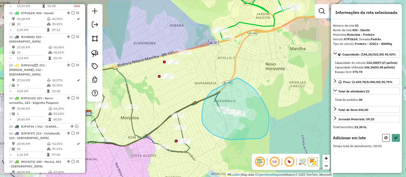
drag, startPoint x: 208, startPoint y: 96, endPoint x: 221, endPoint y: 71, distance: 28.2
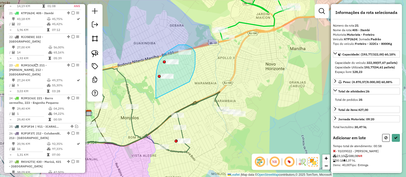
drag, startPoint x: 190, startPoint y: 82, endPoint x: 156, endPoint y: 99, distance: 38.2
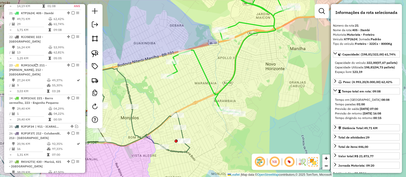
click at [234, 70] on icon at bounding box center [230, 48] width 127 height 132
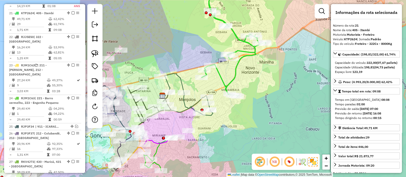
drag, startPoint x: 255, startPoint y: 79, endPoint x: 257, endPoint y: 88, distance: 8.9
click at [257, 87] on div "Janela de atendimento Grade de atendimento Capacidade Transportadoras Veículos …" at bounding box center [203, 88] width 406 height 177
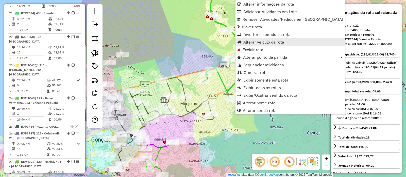
click at [257, 41] on span "Alterar veículo da rota" at bounding box center [263, 42] width 41 height 4
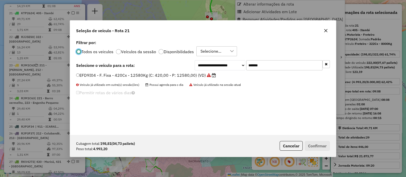
scroll to position [3, 2]
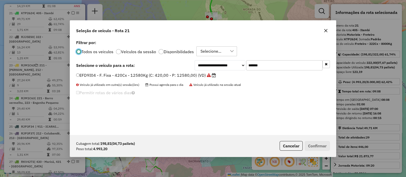
click at [267, 63] on input "*******" at bounding box center [284, 65] width 76 height 10
paste input "text"
type input "*******"
drag, startPoint x: 177, startPoint y: 78, endPoint x: 175, endPoint y: 75, distance: 3.6
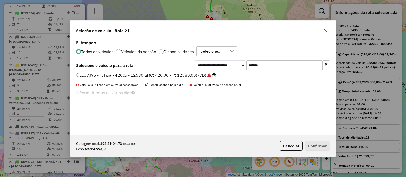
click at [177, 78] on label "ELU7J95 - F. Fixa - 420Cx - 12580Kg (C: 420,00 - P: 12580,00) (VD)" at bounding box center [146, 75] width 140 height 6
click at [175, 75] on label "ELU7J95 - F. Fixa - 420Cx - 12580Kg (C: 420,00 - P: 12580,00) (VD)" at bounding box center [146, 75] width 140 height 6
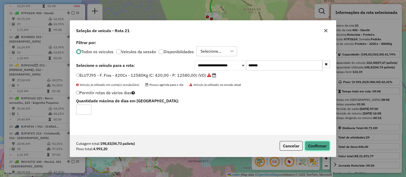
click at [317, 141] on button "Confirmar" at bounding box center [317, 146] width 25 height 10
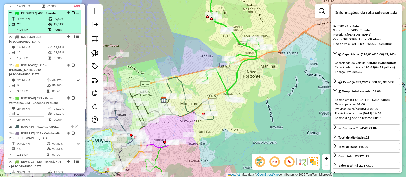
click at [72, 11] on em at bounding box center [73, 12] width 3 height 3
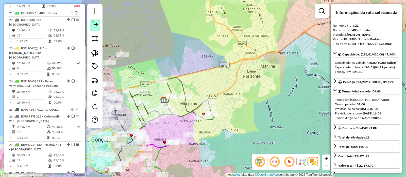
scroll to position [586, 0]
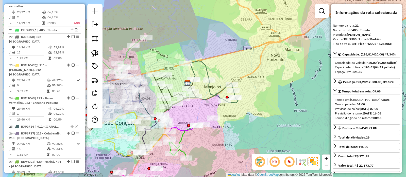
drag, startPoint x: 153, startPoint y: 61, endPoint x: 165, endPoint y: 54, distance: 13.1
click at [165, 54] on div "Janela de atendimento Grade de atendimento Capacidade Transportadoras Veículos …" at bounding box center [203, 88] width 406 height 177
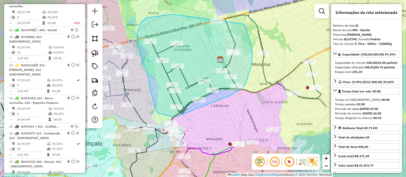
drag, startPoint x: 164, startPoint y: 61, endPoint x: 231, endPoint y: 4, distance: 88.4
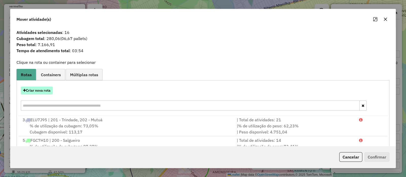
click at [44, 90] on button "Criar nova rota" at bounding box center [37, 91] width 32 height 8
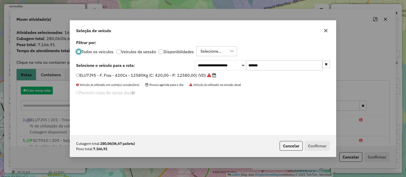
scroll to position [3, 2]
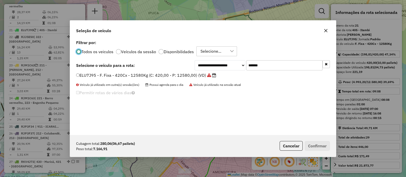
click at [256, 65] on input "*******" at bounding box center [284, 65] width 76 height 10
paste input "text"
type input "*******"
click at [187, 74] on label "FJH6A21 - F. Fixa - 378Cx - 12920Kg (C: 378,00 - P: 12920,00) (VD)" at bounding box center [143, 75] width 135 height 6
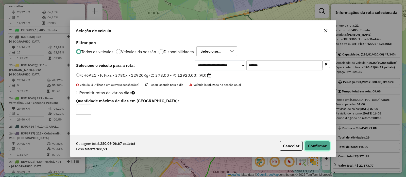
click at [317, 147] on button "Confirmar" at bounding box center [317, 146] width 25 height 10
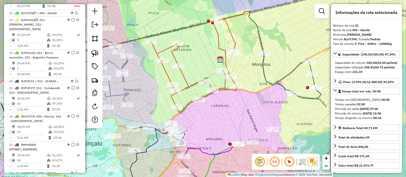
click at [226, 65] on icon at bounding box center [193, 66] width 86 height 94
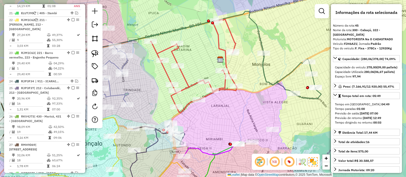
scroll to position [847, 0]
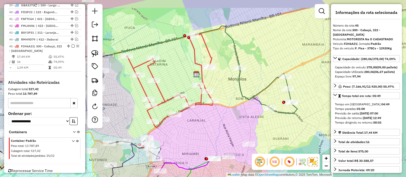
drag, startPoint x: 241, startPoint y: 83, endPoint x: 227, endPoint y: 90, distance: 16.1
click at [227, 90] on div "Janela de atendimento Grade de atendimento Capacidade Transportadoras Veículos …" at bounding box center [203, 88] width 406 height 177
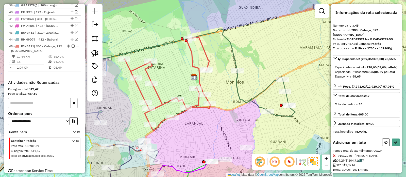
drag, startPoint x: 252, startPoint y: 80, endPoint x: 228, endPoint y: 91, distance: 26.6
click at [228, 91] on div "Rota 7 - Placa FGP7B13 91012240 - PATRICIA DA SILVA RO Janela de atendimento Gr…" at bounding box center [203, 88] width 406 height 177
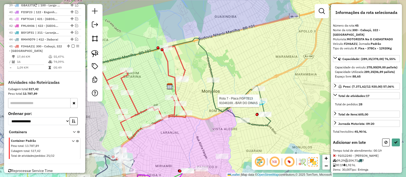
drag, startPoint x: 251, startPoint y: 102, endPoint x: 258, endPoint y: 69, distance: 34.0
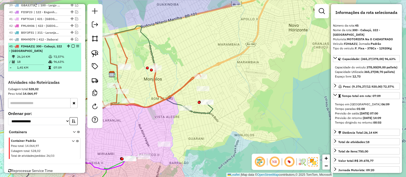
click at [72, 45] on em at bounding box center [73, 46] width 3 height 3
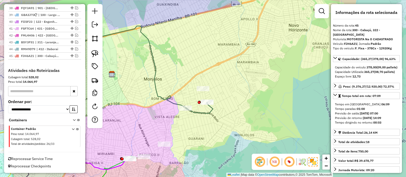
scroll to position [825, 0]
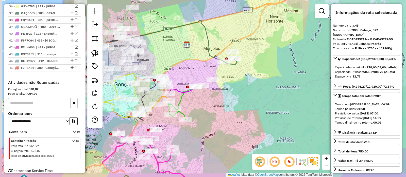
drag, startPoint x: 241, startPoint y: 85, endPoint x: 252, endPoint y: 71, distance: 18.5
click at [252, 71] on div "Janela de atendimento Grade de atendimento Capacidade Transportadoras Veículos …" at bounding box center [203, 88] width 406 height 177
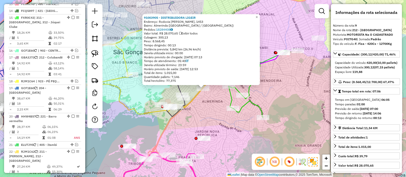
scroll to position [354, 0]
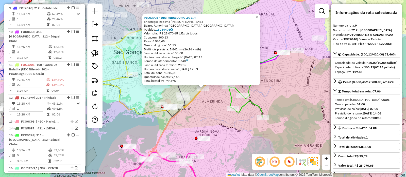
click at [201, 112] on div "91003905 - DISTRIBUIDORA LIGEIR Endereço: Rodovia Amaral Peixoto, 1453 Bairro: …" at bounding box center [203, 88] width 406 height 177
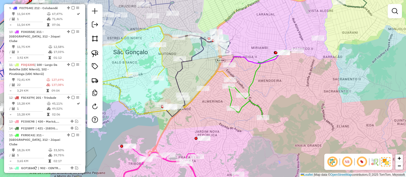
drag, startPoint x: 209, startPoint y: 110, endPoint x: 195, endPoint y: 116, distance: 15.8
click at [196, 117] on div "Janela de atendimento Grade de atendimento Capacidade Transportadoras Veículos …" at bounding box center [203, 88] width 406 height 177
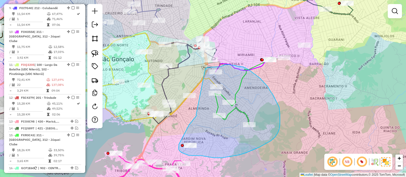
drag, startPoint x: 196, startPoint y: 115, endPoint x: 205, endPoint y: 69, distance: 46.5
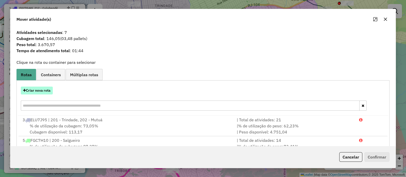
click at [31, 91] on button "Criar nova rota" at bounding box center [37, 91] width 32 height 8
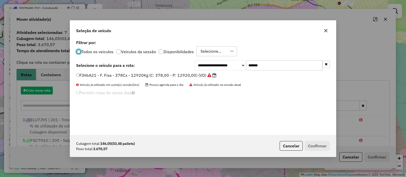
scroll to position [3, 2]
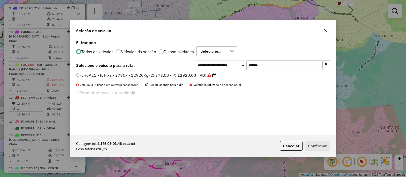
click at [283, 66] on input "*******" at bounding box center [284, 65] width 76 height 10
paste input "text"
type input "*******"
click at [165, 75] on label "FOQ3205 - F. Fixa - 252 CX - 7000 KG Vuc (C: 252,00 - P: 7000,00) (VD)" at bounding box center [149, 75] width 147 height 6
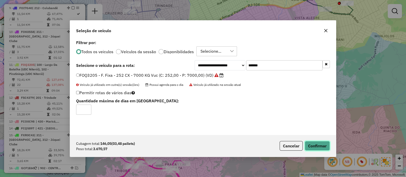
click at [314, 145] on button "Confirmar" at bounding box center [317, 146] width 25 height 10
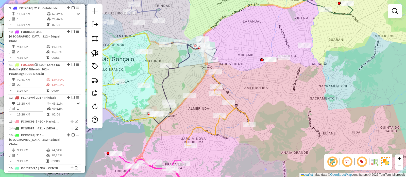
click at [222, 98] on icon at bounding box center [217, 109] width 63 height 74
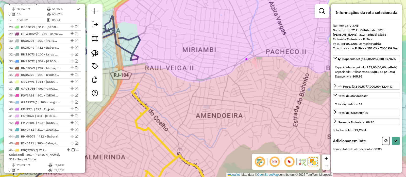
scroll to position [858, 0]
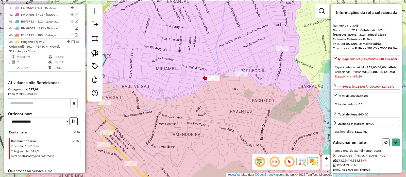
drag, startPoint x: 243, startPoint y: 102, endPoint x: 358, endPoint y: 114, distance: 115.6
click at [242, 102] on div "Janela de atendimento Grade de atendimento Capacidade Transportadoras Veículos …" at bounding box center [203, 88] width 406 height 177
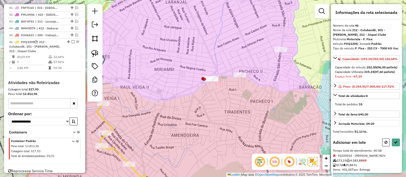
drag, startPoint x: 383, startPoint y: 155, endPoint x: 351, endPoint y: 129, distance: 41.0
click at [382, 147] on button at bounding box center [386, 143] width 8 height 8
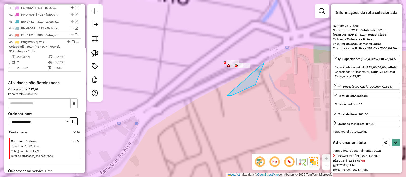
drag, startPoint x: 227, startPoint y: 96, endPoint x: 184, endPoint y: 68, distance: 51.2
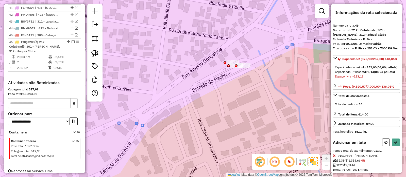
scroll to position [104, 0]
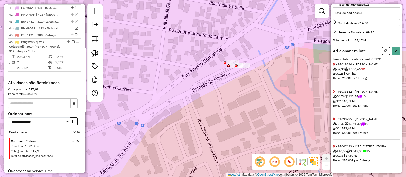
click at [333, 148] on icon at bounding box center [334, 147] width 3 height 4
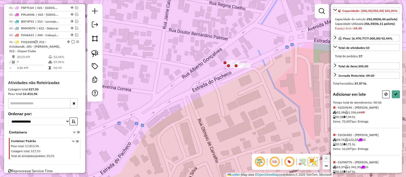
scroll to position [77, 0]
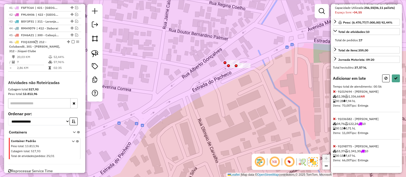
click at [334, 145] on icon at bounding box center [334, 147] width 3 height 4
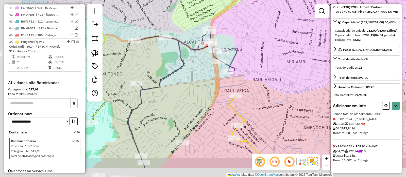
drag, startPoint x: 221, startPoint y: 97, endPoint x: 269, endPoint y: 72, distance: 54.1
click at [269, 73] on div "Janela de atendimento Grade de atendimento Capacidade Transportadoras Veículos …" at bounding box center [203, 88] width 406 height 177
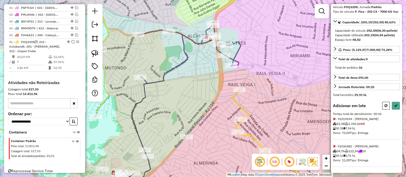
drag, startPoint x: 171, startPoint y: 115, endPoint x: 188, endPoint y: 81, distance: 38.2
click at [188, 81] on div "Rota 9 - Placa FOI7G40 91003905 - DISTRIBUIDORA LIGEIR Janela de atendimento Gr…" at bounding box center [203, 88] width 406 height 177
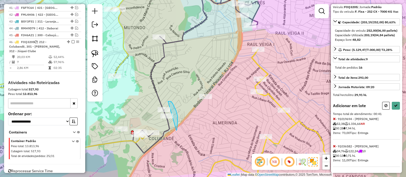
drag, startPoint x: 176, startPoint y: 131, endPoint x: 150, endPoint y: 105, distance: 37.0
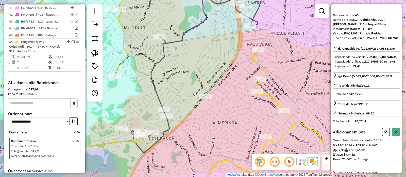
scroll to position [0, 0]
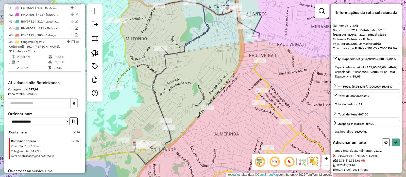
drag, startPoint x: 183, startPoint y: 55, endPoint x: 185, endPoint y: 71, distance: 15.9
click at [185, 71] on div "Janela de atendimento Grade de atendimento Capacidade Transportadoras Veículos …" at bounding box center [203, 88] width 406 height 177
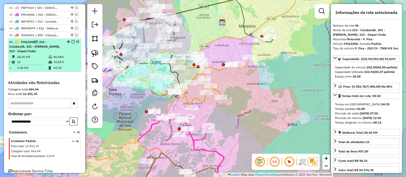
click at [72, 40] on em at bounding box center [73, 41] width 3 height 3
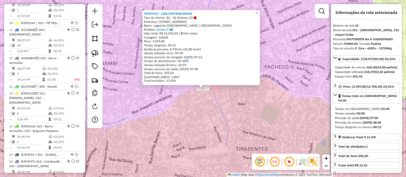
scroll to position [476, 0]
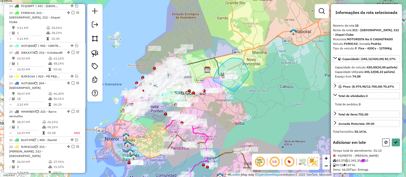
drag, startPoint x: 234, startPoint y: 92, endPoint x: 213, endPoint y: 80, distance: 23.7
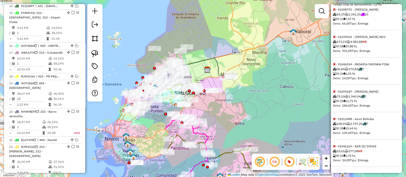
scroll to position [163, 0]
click at [334, 36] on icon at bounding box center [334, 37] width 3 height 4
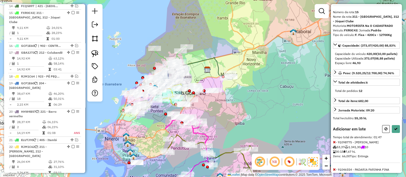
scroll to position [0, 0]
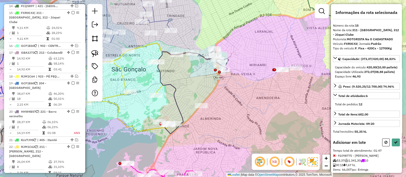
click at [179, 79] on div "Janela de atendimento Grade de atendimento Capacidade Transportadoras Veículos …" at bounding box center [203, 88] width 406 height 177
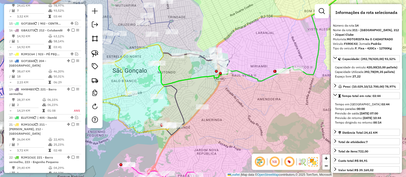
scroll to position [476, 0]
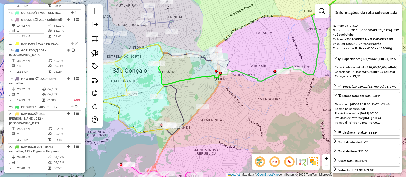
click at [228, 103] on div "Janela de atendimento Grade de atendimento Capacidade Transportadoras Veículos …" at bounding box center [203, 88] width 406 height 177
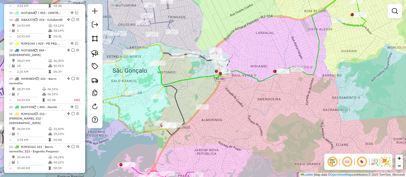
click at [248, 75] on icon at bounding box center [262, 35] width 207 height 99
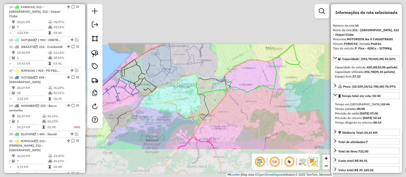
scroll to position [448, 0]
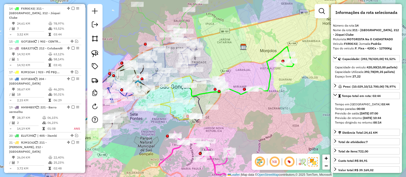
drag, startPoint x: 249, startPoint y: 116, endPoint x: 242, endPoint y: 118, distance: 6.6
click at [242, 118] on div "Janela de atendimento Grade de atendimento Capacidade Transportadoras Veículos …" at bounding box center [203, 88] width 406 height 177
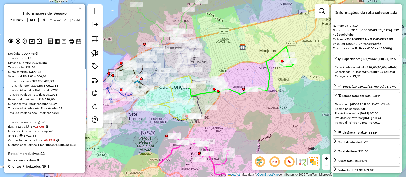
scroll to position [448, 0]
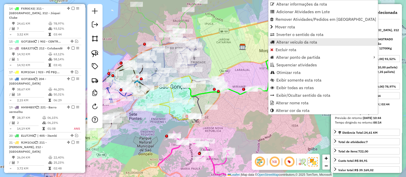
click at [280, 41] on span "Alterar veículo da rota" at bounding box center [296, 42] width 41 height 4
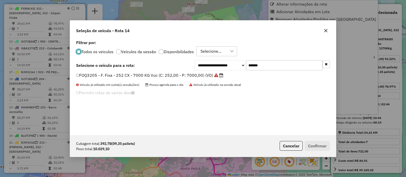
scroll to position [3, 2]
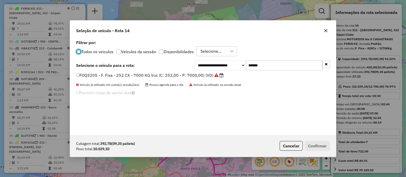
click at [276, 64] on input "*******" at bounding box center [284, 65] width 76 height 10
paste input "text"
type input "*******"
click at [179, 76] on label "DKU7E66 - F. Fixa - 420Cx - 12580Kg (C: 420,00 - P: 12580,00) (VD)" at bounding box center [144, 75] width 136 height 6
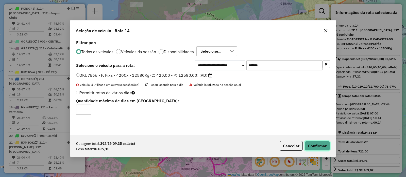
click at [314, 146] on button "Confirmar" at bounding box center [317, 146] width 25 height 10
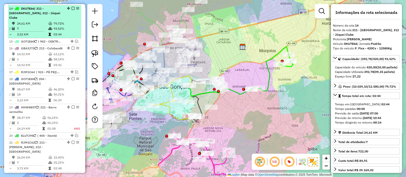
click at [72, 7] on em at bounding box center [73, 8] width 3 height 3
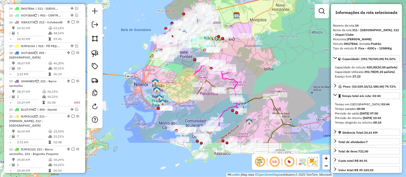
drag, startPoint x: 282, startPoint y: 106, endPoint x: 265, endPoint y: 53, distance: 55.7
click at [265, 53] on div "Janela de atendimento Grade de atendimento Capacidade Transportadoras Veículos …" at bounding box center [203, 88] width 406 height 177
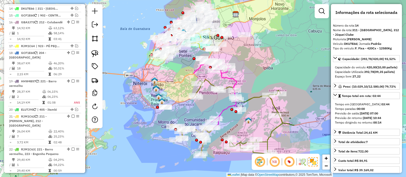
click at [232, 78] on icon at bounding box center [217, 93] width 46 height 69
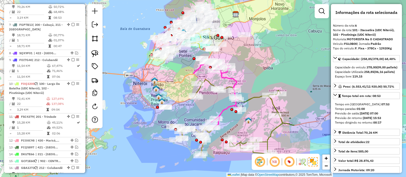
scroll to position [286, 0]
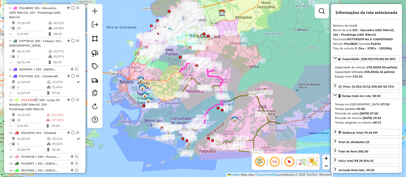
drag, startPoint x: 250, startPoint y: 75, endPoint x: 237, endPoint y: 74, distance: 13.8
click at [237, 74] on div "Janela de atendimento Grade de atendimento Capacidade Transportadoras Veículos …" at bounding box center [203, 88] width 406 height 177
click at [238, 96] on icon at bounding box center [229, 115] width 101 height 75
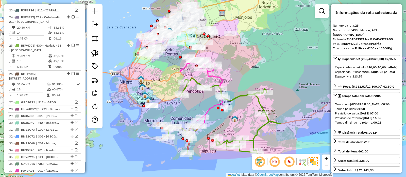
scroll to position [652, 0]
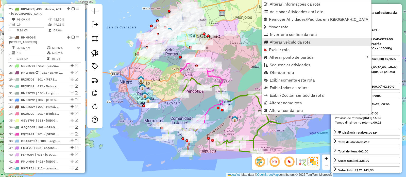
click at [278, 43] on span "Alterar veículo da rota" at bounding box center [290, 42] width 41 height 4
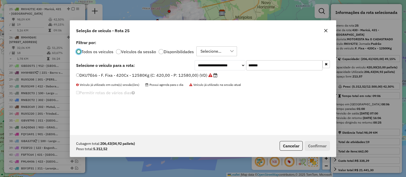
scroll to position [3, 2]
click at [289, 64] on input "*******" at bounding box center [284, 65] width 76 height 10
paste input "text"
type input "*******"
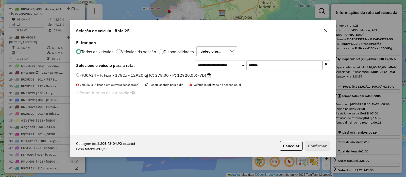
click at [165, 77] on label "FPJ0A34 - F. Fixa - 378Cx - 12920Kg (C: 378,00 - P: 12920,00) (VD)" at bounding box center [143, 75] width 135 height 6
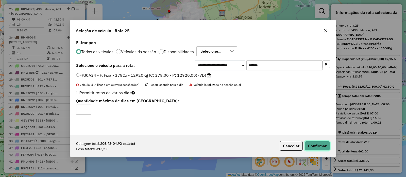
click at [313, 143] on button "Confirmar" at bounding box center [317, 146] width 25 height 10
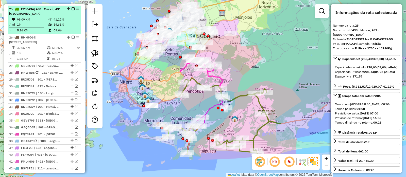
click at [73, 7] on div at bounding box center [71, 8] width 15 height 3
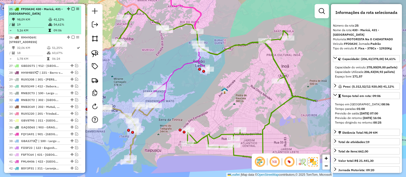
click at [72, 7] on em at bounding box center [73, 8] width 3 height 3
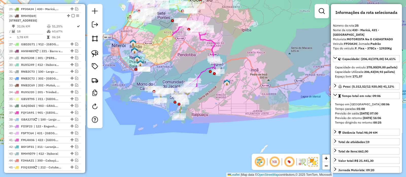
drag, startPoint x: 232, startPoint y: 82, endPoint x: 238, endPoint y: 94, distance: 13.6
click at [238, 94] on div "Janela de atendimento Grade de atendimento Capacidade Transportadoras Veículos …" at bounding box center [203, 88] width 406 height 177
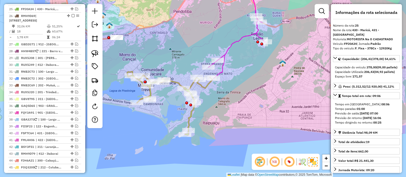
click at [187, 119] on icon at bounding box center [169, 103] width 85 height 63
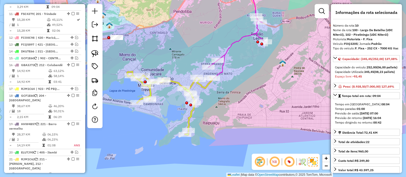
scroll to position [378, 0]
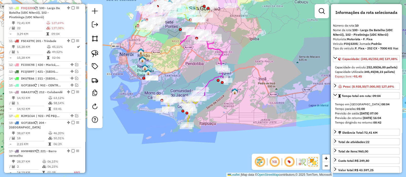
click at [209, 81] on icon at bounding box center [203, 64] width 46 height 69
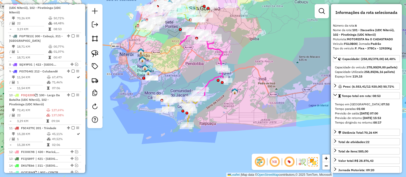
scroll to position [286, 0]
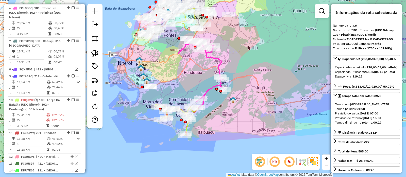
drag, startPoint x: 194, startPoint y: 69, endPoint x: 191, endPoint y: 108, distance: 38.7
click at [191, 116] on div "Janela de atendimento Grade de atendimento Capacidade Transportadoras Veículos …" at bounding box center [203, 88] width 406 height 177
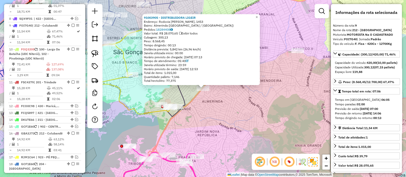
scroll to position [354, 0]
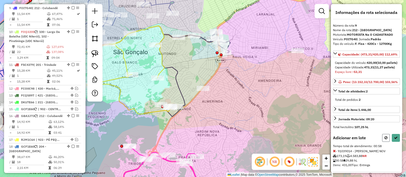
click at [384, 140] on icon at bounding box center [385, 138] width 3 height 4
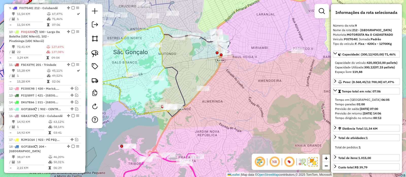
click at [229, 91] on div "Janela de atendimento Grade de atendimento Capacidade Transportadoras Veículos …" at bounding box center [203, 88] width 406 height 177
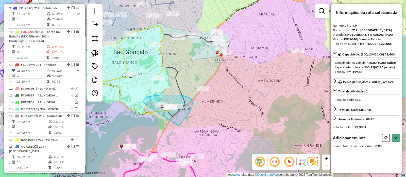
drag, startPoint x: 192, startPoint y: 105, endPoint x: 138, endPoint y: 107, distance: 54.1
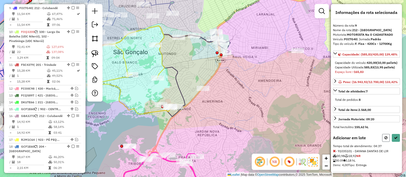
click at [384, 140] on icon at bounding box center [385, 138] width 3 height 4
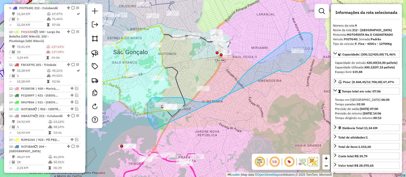
drag, startPoint x: 287, startPoint y: 72, endPoint x: 202, endPoint y: 137, distance: 106.5
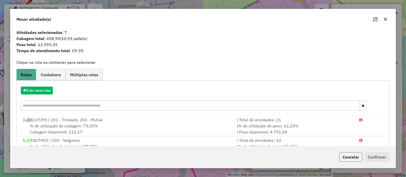
click at [353, 158] on button "Cancelar" at bounding box center [350, 157] width 23 height 10
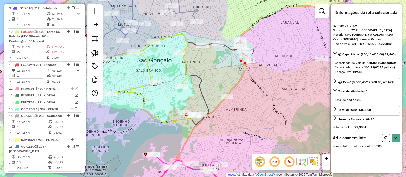
drag, startPoint x: 205, startPoint y: 75, endPoint x: 240, endPoint y: 86, distance: 36.2
click at [240, 86] on div "Janela de atendimento Grade de atendimento Capacidade Transportadoras Veículos …" at bounding box center [203, 88] width 406 height 177
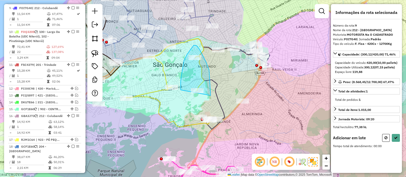
drag, startPoint x: 211, startPoint y: 95, endPoint x: 181, endPoint y: 94, distance: 29.4
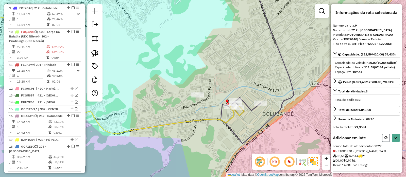
click at [382, 142] on button at bounding box center [386, 138] width 8 height 8
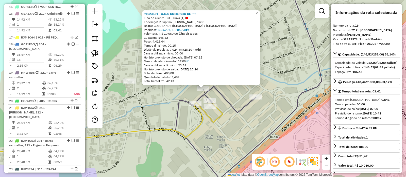
scroll to position [461, 0]
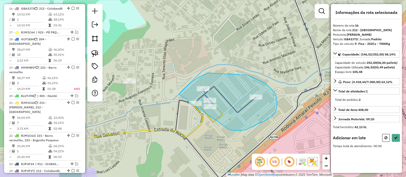
drag, startPoint x: 275, startPoint y: 113, endPoint x: 169, endPoint y: 135, distance: 108.6
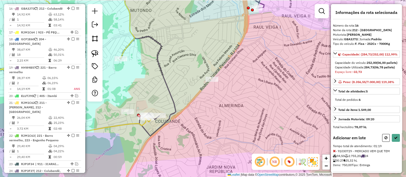
drag, startPoint x: 256, startPoint y: 112, endPoint x: 226, endPoint y: 108, distance: 30.2
click at [231, 111] on div "Janela de atendimento Grade de atendimento Capacidade Transportadoras Veículos …" at bounding box center [203, 88] width 406 height 177
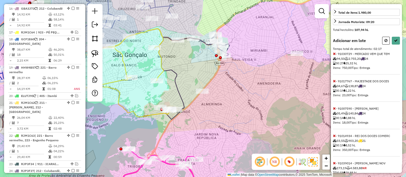
scroll to position [127, 0]
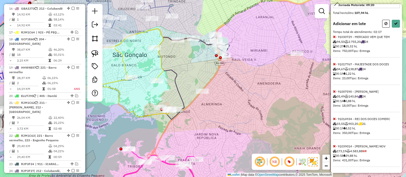
click at [335, 146] on icon at bounding box center [334, 147] width 3 height 4
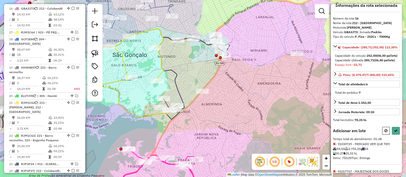
scroll to position [0, 0]
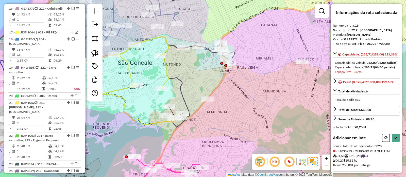
drag, startPoint x: 178, startPoint y: 64, endPoint x: 184, endPoint y: 73, distance: 10.6
click at [184, 72] on div "Janela de atendimento Grade de atendimento Capacidade Transportadoras Veículos …" at bounding box center [203, 88] width 406 height 177
drag, startPoint x: 174, startPoint y: 75, endPoint x: 197, endPoint y: 78, distance: 23.0
click at [197, 78] on div "Janela de atendimento Grade de atendimento Capacidade Transportadoras Veículos …" at bounding box center [203, 88] width 406 height 177
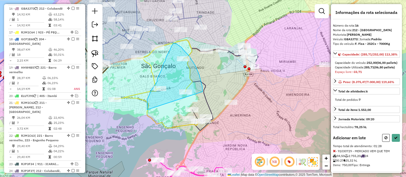
drag, startPoint x: 202, startPoint y: 92, endPoint x: 147, endPoint y: 110, distance: 58.1
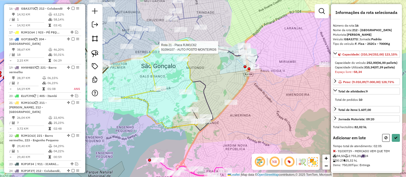
click at [157, 50] on div at bounding box center [157, 47] width 13 height 5
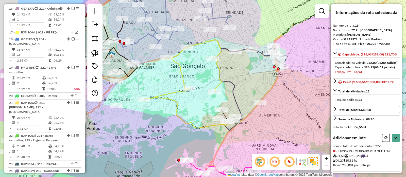
drag, startPoint x: 120, startPoint y: 86, endPoint x: 159, endPoint y: 84, distance: 38.1
click at [155, 86] on div "Janela de atendimento Grade de atendimento Capacidade Transportadoras Veículos …" at bounding box center [203, 88] width 406 height 177
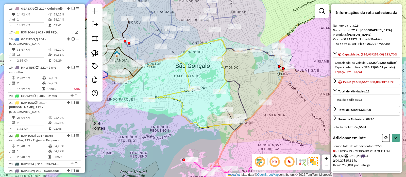
click at [121, 108] on div at bounding box center [121, 105] width 13 height 5
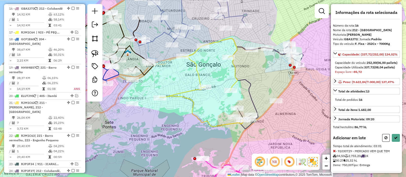
drag, startPoint x: 136, startPoint y: 95, endPoint x: 143, endPoint y: 93, distance: 7.6
click at [142, 93] on div "Janela de atendimento Grade de atendimento Capacidade Transportadoras Veículos …" at bounding box center [203, 88] width 406 height 177
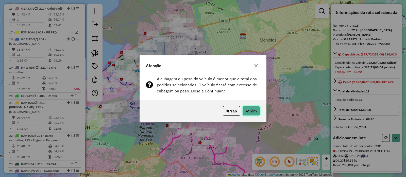
click at [254, 111] on button "Sim" at bounding box center [251, 111] width 18 height 10
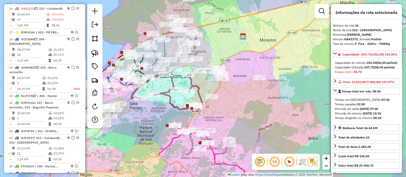
click at [226, 104] on div "Janela de atendimento Grade de atendimento Capacidade Transportadoras Veículos …" at bounding box center [203, 88] width 406 height 177
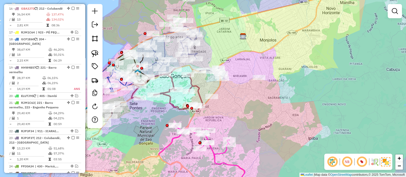
click at [191, 83] on icon at bounding box center [166, 90] width 71 height 42
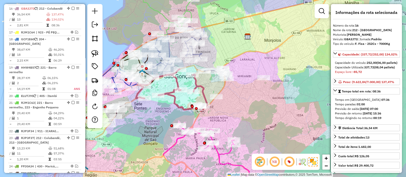
drag, startPoint x: 179, startPoint y: 81, endPoint x: 222, endPoint y: 81, distance: 42.6
click at [221, 82] on div "Janela de atendimento Grade de atendimento Capacidade Transportadoras Veículos …" at bounding box center [203, 88] width 406 height 177
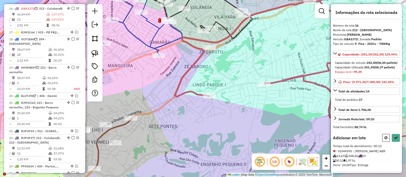
drag, startPoint x: 131, startPoint y: 105, endPoint x: 138, endPoint y: 104, distance: 7.2
click at [138, 104] on div "Janela de atendimento Grade de atendimento Capacidade Transportadoras Veículos …" at bounding box center [203, 88] width 406 height 177
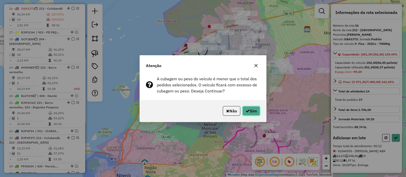
click at [249, 111] on button "Sim" at bounding box center [251, 111] width 18 height 10
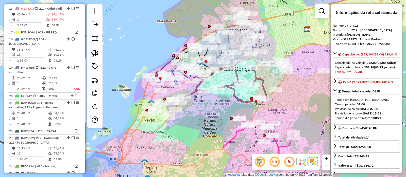
click at [226, 86] on icon at bounding box center [226, 83] width 82 height 42
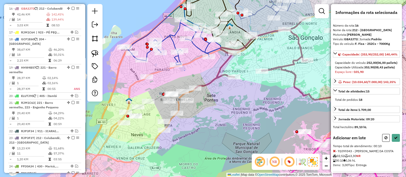
drag, startPoint x: 206, startPoint y: 105, endPoint x: 202, endPoint y: 105, distance: 4.3
click at [202, 105] on div "Janela de atendimento Grade de atendimento Capacidade Transportadoras Veículos …" at bounding box center [203, 88] width 406 height 177
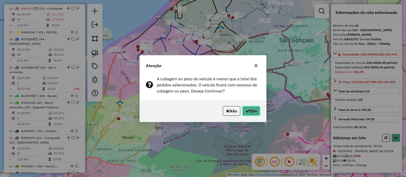
click at [252, 111] on button "Sim" at bounding box center [251, 111] width 18 height 10
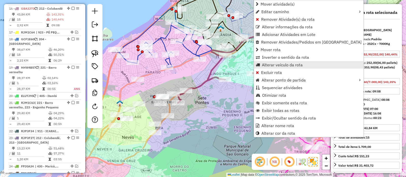
click at [268, 64] on span "Alterar veículo da rota" at bounding box center [282, 65] width 41 height 4
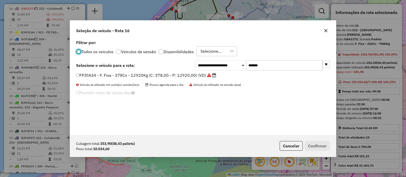
scroll to position [3, 2]
click at [276, 65] on input "*******" at bounding box center [284, 65] width 76 height 10
paste input "text"
type input "*******"
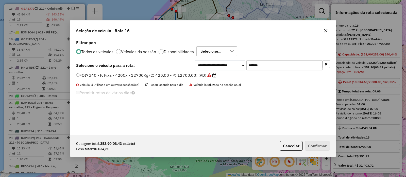
click at [184, 75] on label "FOI7G40 - F. Fixa - 420Cx - 12700Kg (C: 420,00 - P: 12700,00) (VD)" at bounding box center [146, 75] width 140 height 6
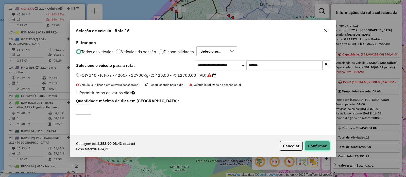
click at [307, 143] on button "Confirmar" at bounding box center [317, 146] width 25 height 10
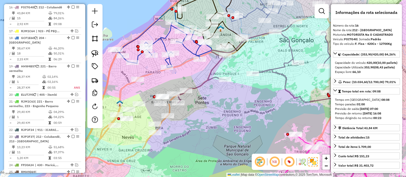
scroll to position [461, 0]
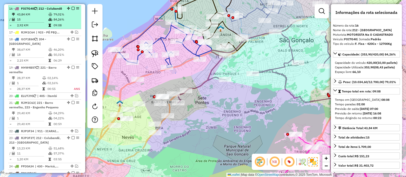
click at [72, 10] on em at bounding box center [73, 8] width 3 height 3
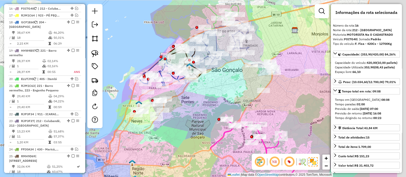
drag, startPoint x: 271, startPoint y: 61, endPoint x: 220, endPoint y: 84, distance: 56.3
click at [220, 84] on div "Janela de atendimento Grade de atendimento Capacidade Transportadoras Veículos …" at bounding box center [203, 88] width 406 height 177
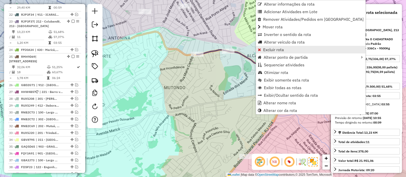
scroll to position [578, 0]
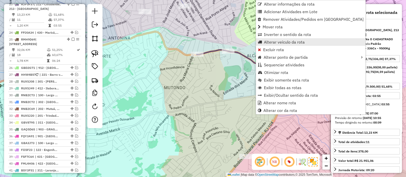
click at [270, 42] on span "Alterar veículo da rota" at bounding box center [284, 42] width 41 height 4
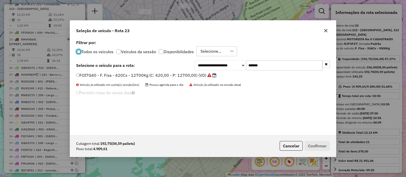
scroll to position [3, 2]
click at [282, 65] on input "*******" at bounding box center [284, 65] width 76 height 10
paste input "text"
type input "*******"
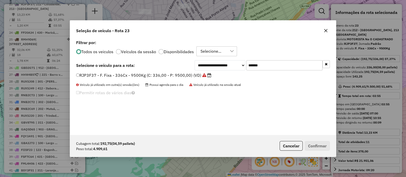
click at [178, 78] on label "RJP3F37 - F. Fixa - 336Cx - 9500Kg (C: 336,00 - P: 9500,00) (VD)" at bounding box center [143, 75] width 135 height 6
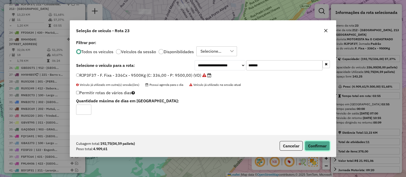
click at [316, 144] on button "Confirmar" at bounding box center [317, 146] width 25 height 10
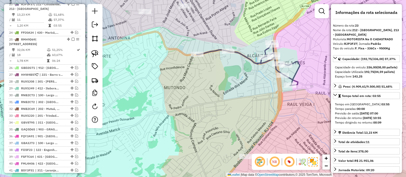
click at [241, 54] on icon at bounding box center [248, 64] width 103 height 44
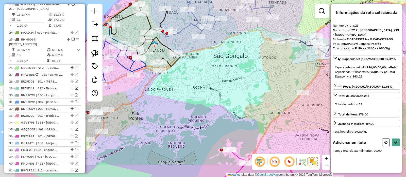
drag, startPoint x: 168, startPoint y: 103, endPoint x: 198, endPoint y: 87, distance: 34.1
click at [230, 87] on div "Janela de atendimento Grade de atendimento Capacidade Transportadoras Veículos …" at bounding box center [203, 88] width 406 height 177
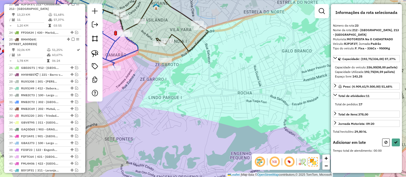
drag, startPoint x: 159, startPoint y: 98, endPoint x: 265, endPoint y: 72, distance: 109.3
click at [263, 73] on div "Janela de atendimento Grade de atendimento Capacidade Transportadoras Veículos …" at bounding box center [203, 88] width 406 height 177
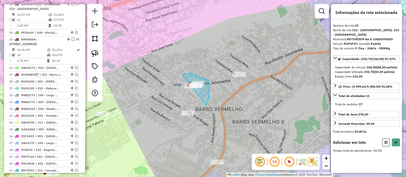
drag, startPoint x: 206, startPoint y: 106, endPoint x: 176, endPoint y: 81, distance: 39.3
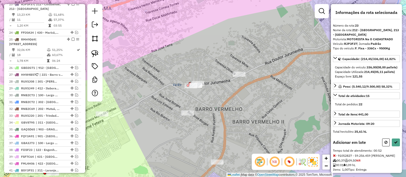
click at [186, 116] on div at bounding box center [187, 113] width 13 height 5
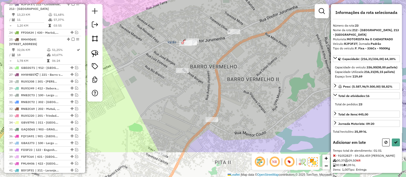
drag, startPoint x: 225, startPoint y: 119, endPoint x: 219, endPoint y: 105, distance: 15.5
click at [219, 76] on div "Janela de atendimento Grade de atendimento Capacidade Transportadoras Veículos …" at bounding box center [203, 88] width 406 height 177
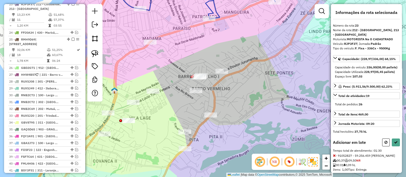
drag, startPoint x: 165, startPoint y: 106, endPoint x: 171, endPoint y: 102, distance: 6.5
click at [170, 103] on div "Janela de atendimento Grade de atendimento Capacidade Transportadoras Veículos …" at bounding box center [203, 88] width 406 height 177
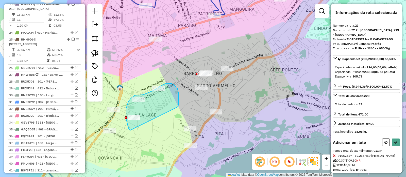
drag, startPoint x: 178, startPoint y: 107, endPoint x: 130, endPoint y: 131, distance: 53.6
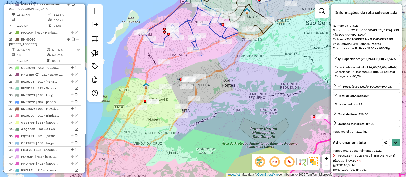
drag, startPoint x: 174, startPoint y: 135, endPoint x: 170, endPoint y: 109, distance: 26.9
click at [172, 115] on div "Janela de atendimento Grade de atendimento Capacidade Transportadoras Veículos …" at bounding box center [203, 88] width 406 height 177
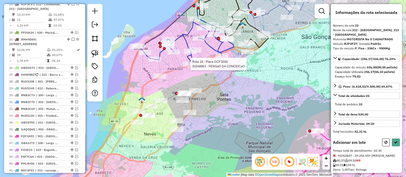
click at [184, 67] on div at bounding box center [189, 64] width 13 height 5
click at [384, 144] on icon at bounding box center [385, 143] width 3 height 4
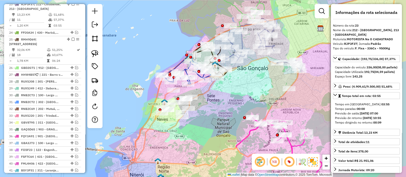
drag, startPoint x: 248, startPoint y: 84, endPoint x: 201, endPoint y: 102, distance: 50.3
click at [201, 105] on div "Janela de atendimento Grade de atendimento Capacidade Transportadoras Veículos …" at bounding box center [203, 88] width 406 height 177
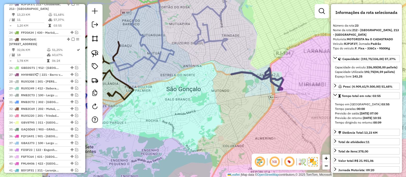
click at [247, 105] on div "Janela de atendimento Grade de atendimento Capacidade Transportadoras Veículos …" at bounding box center [203, 88] width 406 height 177
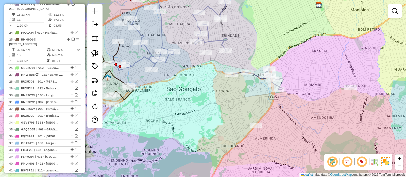
click at [254, 74] on icon at bounding box center [257, 79] width 51 height 22
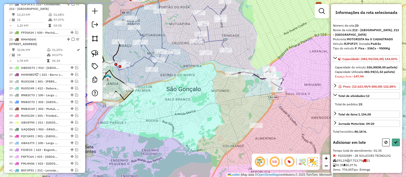
drag, startPoint x: 214, startPoint y: 81, endPoint x: 213, endPoint y: 90, distance: 8.3
click at [213, 90] on div "Rota 11 - Placa FSC4379 91032589 - ZE SOLUCOES TECNOLOG Janela de atendimento G…" at bounding box center [203, 88] width 406 height 177
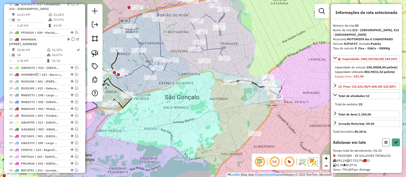
click at [386, 147] on button at bounding box center [386, 143] width 8 height 8
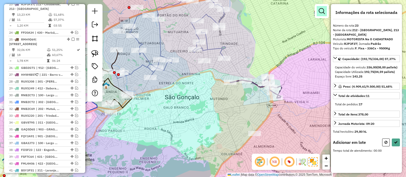
click at [322, 11] on em at bounding box center [322, 11] width 6 height 6
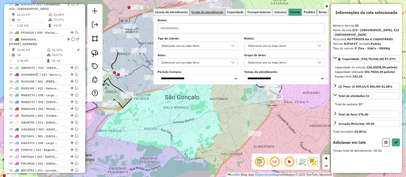
click at [219, 12] on span "Grade de atendimento" at bounding box center [207, 12] width 32 height 3
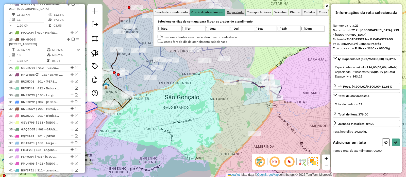
click at [235, 13] on span "Capacidade" at bounding box center [235, 12] width 17 height 3
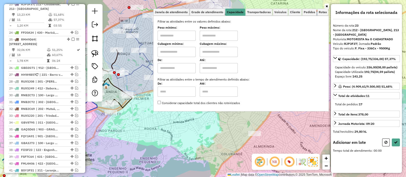
click at [179, 51] on input "text" at bounding box center [176, 52] width 38 height 10
type input "*****"
click at [211, 48] on input "text" at bounding box center [219, 52] width 38 height 10
type input "**********"
click at [184, 115] on div "**********" at bounding box center [241, 60] width 176 height 112
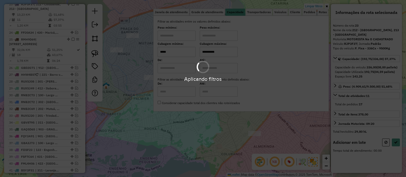
click at [193, 117] on div "Aplicando filtros" at bounding box center [203, 88] width 406 height 177
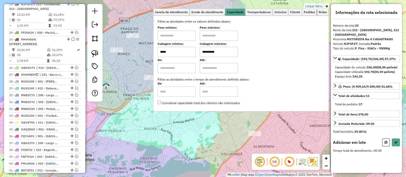
click at [192, 127] on div "**********" at bounding box center [203, 88] width 406 height 177
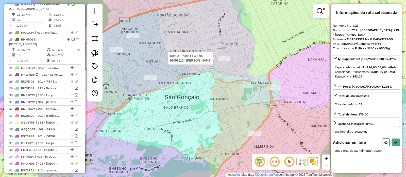
click at [223, 61] on div at bounding box center [224, 58] width 13 height 5
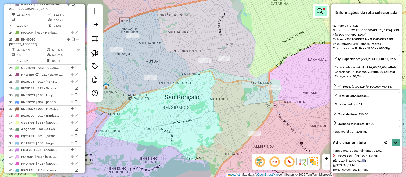
click at [316, 10] on link at bounding box center [320, 11] width 12 height 10
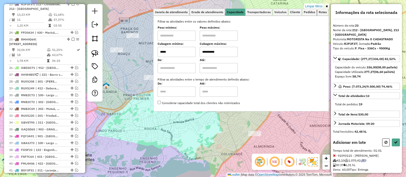
drag, startPoint x: 164, startPoint y: 51, endPoint x: 160, endPoint y: 51, distance: 4.6
click at [160, 51] on div "**********" at bounding box center [241, 64] width 176 height 96
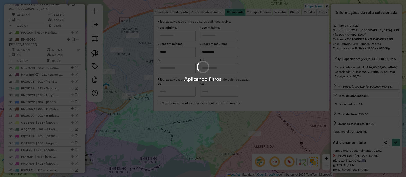
type input "*****"
click at [148, 124] on hb-app "Aplicando filtros Pop-up bloqueado! Seu navegador bloqueou automáticamente a ab…" at bounding box center [203, 88] width 406 height 177
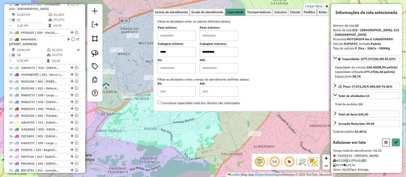
click at [128, 131] on div "**********" at bounding box center [203, 88] width 406 height 177
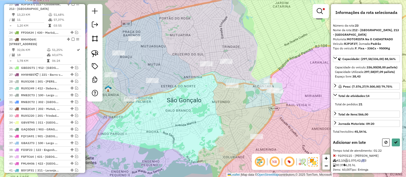
drag, startPoint x: 156, startPoint y: 115, endPoint x: 160, endPoint y: 118, distance: 4.9
click at [159, 118] on div "**********" at bounding box center [203, 88] width 406 height 177
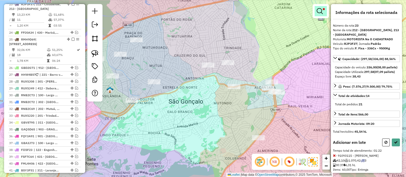
click at [322, 11] on em at bounding box center [320, 11] width 6 height 6
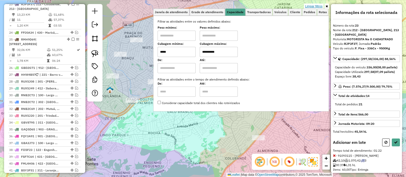
click at [316, 6] on link "Limpar filtros" at bounding box center [314, 7] width 20 height 6
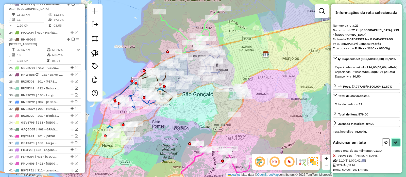
click at [395, 144] on icon at bounding box center [396, 143] width 4 height 4
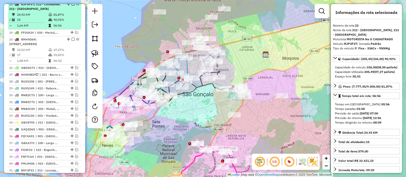
click at [72, 6] on em at bounding box center [73, 4] width 3 height 3
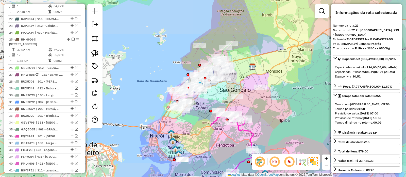
drag, startPoint x: 257, startPoint y: 105, endPoint x: 257, endPoint y: 99, distance: 5.6
click at [257, 99] on div "Janela de atendimento Grade de atendimento Capacidade Transportadoras Veículos …" at bounding box center [203, 88] width 406 height 177
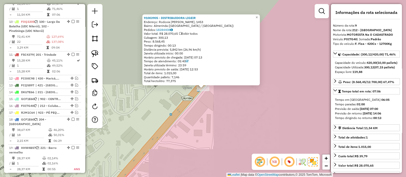
scroll to position [354, 0]
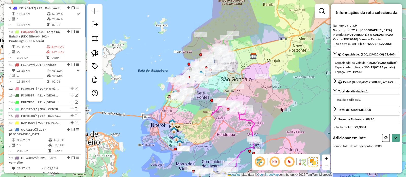
drag, startPoint x: 204, startPoint y: 147, endPoint x: 202, endPoint y: 141, distance: 6.5
click at [204, 136] on div "Janela de atendimento Grade de atendimento Capacidade Transportadoras Veículos …" at bounding box center [203, 88] width 406 height 177
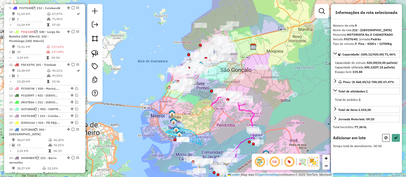
drag, startPoint x: 201, startPoint y: 145, endPoint x: 150, endPoint y: 144, distance: 51.0
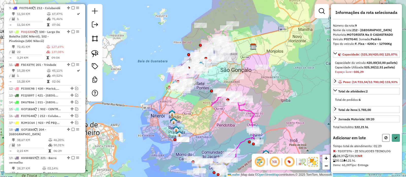
click at [384, 140] on icon at bounding box center [385, 138] width 3 height 4
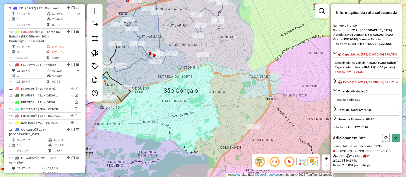
click at [384, 140] on icon at bounding box center [385, 138] width 3 height 4
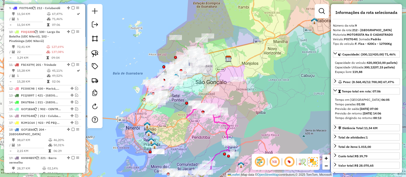
drag, startPoint x: 237, startPoint y: 97, endPoint x: 240, endPoint y: 99, distance: 4.0
click at [239, 99] on div "Janela de atendimento Grade de atendimento Capacidade Transportadoras Veículos …" at bounding box center [203, 88] width 406 height 177
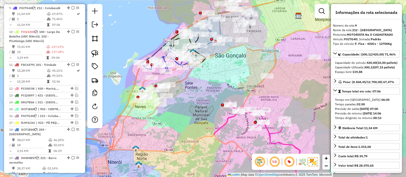
drag, startPoint x: 165, startPoint y: 103, endPoint x: 172, endPoint y: 99, distance: 8.3
click at [175, 103] on div "Janela de atendimento Grade de atendimento Capacidade Transportadoras Veículos …" at bounding box center [203, 88] width 406 height 177
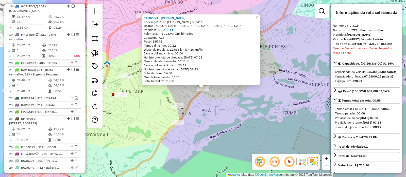
scroll to position [508, 0]
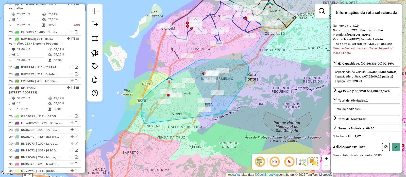
drag, startPoint x: 222, startPoint y: 114, endPoint x: 187, endPoint y: 135, distance: 41.5
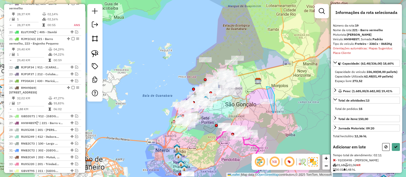
drag, startPoint x: 273, startPoint y: 113, endPoint x: 255, endPoint y: 96, distance: 24.9
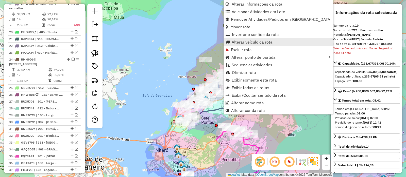
click at [254, 41] on span "Alterar veículo da rota" at bounding box center [252, 42] width 41 height 4
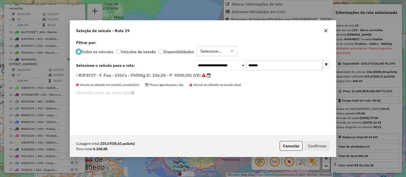
scroll to position [3, 2]
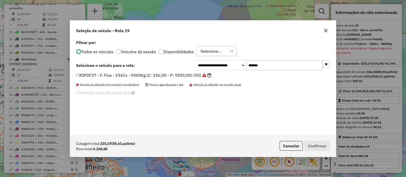
click at [271, 65] on input "*******" at bounding box center [284, 65] width 76 height 10
paste input "text"
type input "*******"
click at [183, 73] on label "RKS1A64 - F. Fixa - 280Cx - 8110Kg (C: 280,00 - P: 8110,00) (VD)" at bounding box center [141, 75] width 131 height 6
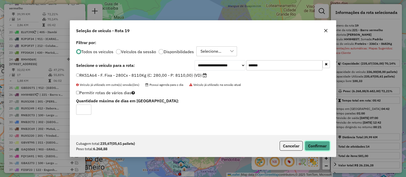
click at [317, 144] on button "Confirmar" at bounding box center [317, 146] width 25 height 10
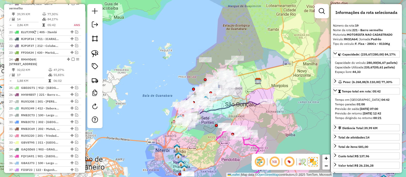
click at [215, 110] on icon at bounding box center [222, 113] width 88 height 24
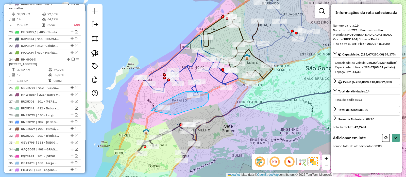
drag, startPoint x: 170, startPoint y: 115, endPoint x: 145, endPoint y: 119, distance: 26.2
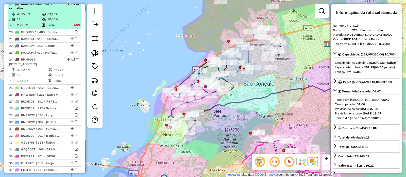
click at [72, 5] on em at bounding box center [73, 3] width 3 height 3
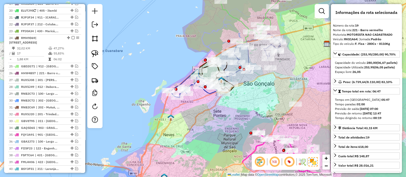
scroll to position [487, 0]
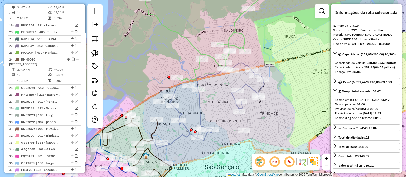
drag, startPoint x: 265, startPoint y: 40, endPoint x: 266, endPoint y: 46, distance: 6.2
click at [266, 46] on div "Janela de atendimento Grade de atendimento Capacidade Transportadoras Veículos …" at bounding box center [203, 88] width 406 height 177
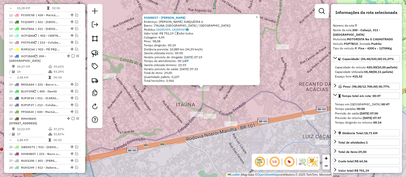
scroll to position [319, 0]
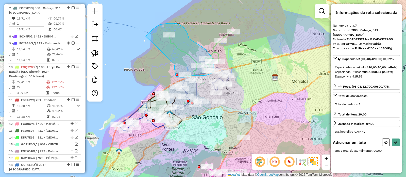
drag, startPoint x: 160, startPoint y: 92, endPoint x: 145, endPoint y: 37, distance: 57.0
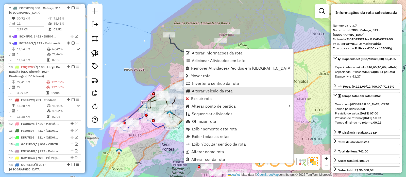
click at [203, 90] on span "Alterar veículo da rota" at bounding box center [212, 91] width 41 height 4
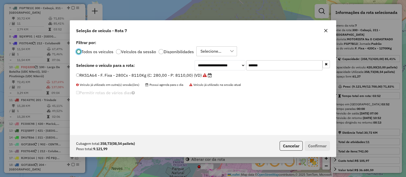
scroll to position [3, 2]
click at [268, 66] on input "*******" at bounding box center [284, 65] width 76 height 10
paste input "text"
type input "*******"
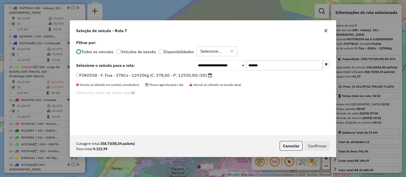
click at [169, 76] on label "FOK0558 - F. Fixa - 378Cx - 12920Kg (C: 378,00 - P: 12920,00) (VD)" at bounding box center [144, 75] width 136 height 6
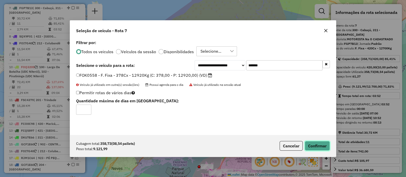
click at [318, 143] on button "Confirmar" at bounding box center [317, 146] width 25 height 10
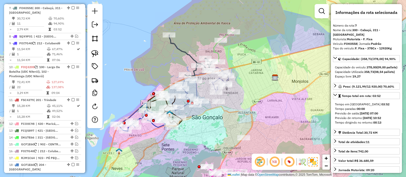
click at [183, 51] on icon at bounding box center [191, 56] width 44 height 42
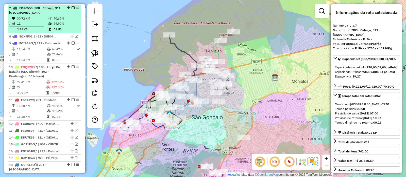
click at [72, 8] on em at bounding box center [73, 7] width 3 height 3
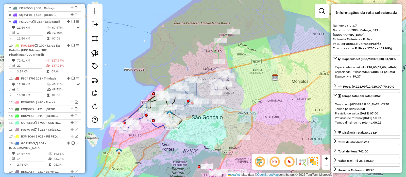
click at [216, 50] on icon at bounding box center [224, 46] width 20 height 31
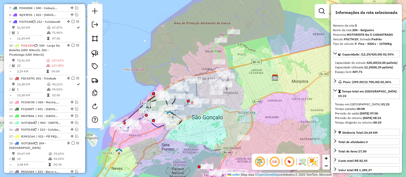
scroll to position [262, 0]
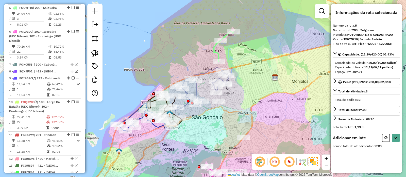
drag, startPoint x: 257, startPoint y: 122, endPoint x: 249, endPoint y: 113, distance: 12.2
click at [249, 113] on div "Janela de atendimento Grade de atendimento Capacidade Transportadoras Veículos …" at bounding box center [203, 88] width 406 height 177
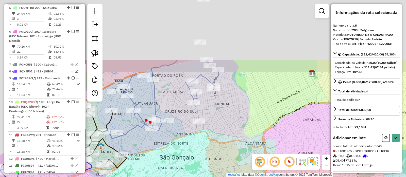
drag, startPoint x: 220, startPoint y: 50, endPoint x: 240, endPoint y: 121, distance: 73.8
click at [239, 129] on div "Janela de atendimento Grade de atendimento Capacidade Transportadoras Veículos …" at bounding box center [203, 88] width 406 height 177
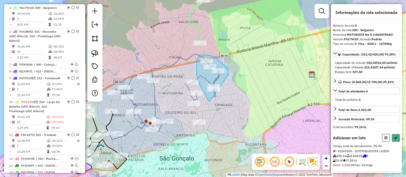
drag, startPoint x: 228, startPoint y: 75, endPoint x: 218, endPoint y: 111, distance: 36.7
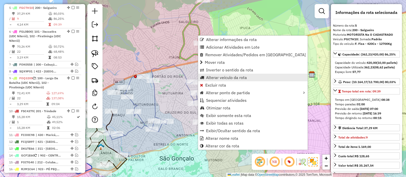
click at [219, 76] on span "Alterar veículo da rota" at bounding box center [226, 78] width 41 height 4
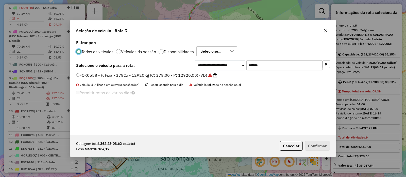
scroll to position [3, 2]
click at [278, 62] on input "*******" at bounding box center [284, 65] width 76 height 10
paste input "text"
type input "*******"
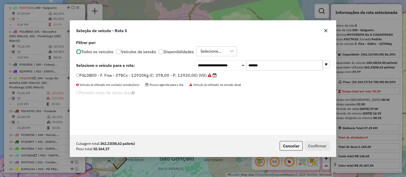
drag, startPoint x: 186, startPoint y: 74, endPoint x: 220, endPoint y: 78, distance: 33.6
click at [186, 74] on label "FGL0B00 - F. Fixa - 378Cx - 12920Kg (C: 378,00 - P: 12920,00) (VD)" at bounding box center [146, 75] width 141 height 6
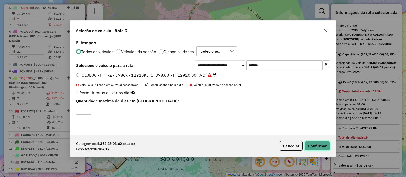
click at [321, 146] on button "Confirmar" at bounding box center [317, 146] width 25 height 10
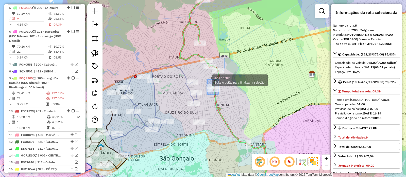
drag, startPoint x: 218, startPoint y: 94, endPoint x: 204, endPoint y: 79, distance: 20.5
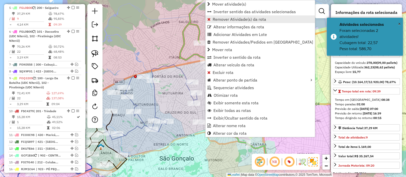
click at [242, 21] on span "Remover Atividade(s) da rota" at bounding box center [240, 19] width 54 height 4
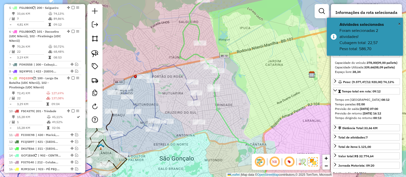
click at [188, 57] on icon at bounding box center [223, 88] width 86 height 213
click at [222, 73] on div at bounding box center [218, 70] width 13 height 5
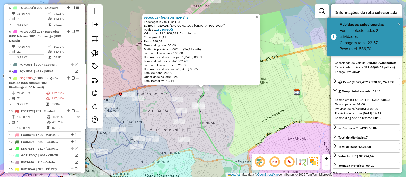
click at [194, 94] on div "Rota 5 - Placa FGL0B00 91000702 - SEBASTIAO DA SILVA E 91000702 - SEBASTIAO DA …" at bounding box center [203, 88] width 406 height 177
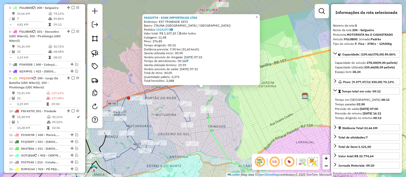
click at [198, 100] on div "91033774 - KIAN IMPORTACAO LTDA Endereço: EST TRINDADE 2573 Bairro: ITAUNA (SAO…" at bounding box center [203, 88] width 406 height 177
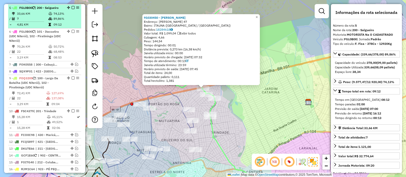
click at [72, 7] on em at bounding box center [73, 7] width 3 height 3
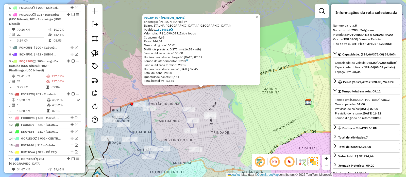
scroll to position [245, 0]
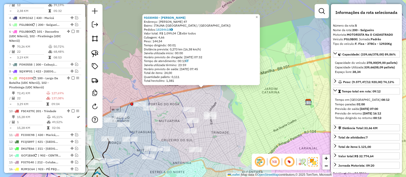
click at [214, 96] on div "91030450 - DOUGLAS ELIAS Endereço: Amauri Candido Gomes 47 Bairro: ITAUNA (SAO …" at bounding box center [203, 88] width 406 height 177
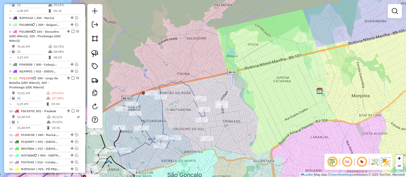
drag, startPoint x: 226, startPoint y: 110, endPoint x: 301, endPoint y: 58, distance: 91.1
click at [296, 61] on div "Janela de atendimento Grade de atendimento Capacidade Transportadoras Veículos …" at bounding box center [203, 88] width 406 height 177
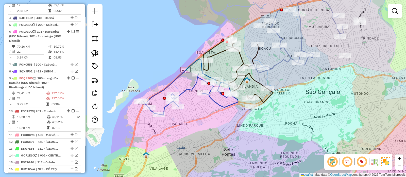
click at [218, 102] on icon at bounding box center [190, 87] width 95 height 56
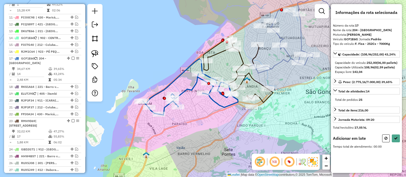
scroll to position [413, 0]
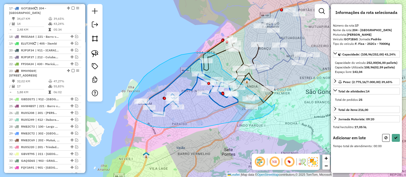
drag, startPoint x: 222, startPoint y: 69, endPoint x: 270, endPoint y: 107, distance: 61.8
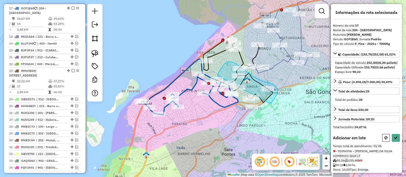
click at [217, 77] on div "Janela de atendimento Grade de atendimento Capacidade Transportadoras Veículos …" at bounding box center [203, 88] width 406 height 177
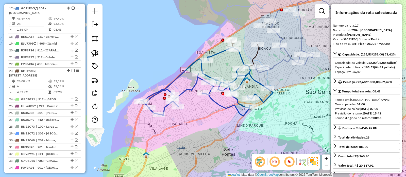
click at [222, 108] on icon at bounding box center [207, 81] width 132 height 69
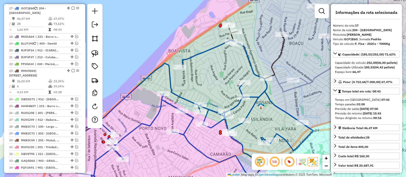
click at [231, 67] on div "Janela de atendimento Grade de atendimento Capacidade Transportadoras Veículos …" at bounding box center [203, 88] width 406 height 177
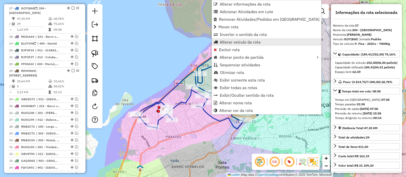
click at [231, 40] on span "Alterar veículo da rota" at bounding box center [240, 42] width 41 height 4
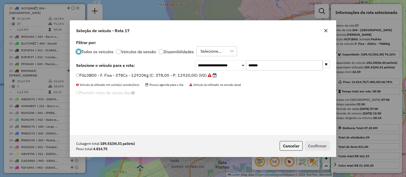
scroll to position [3, 2]
click at [276, 66] on input "*******" at bounding box center [284, 65] width 76 height 10
paste input "text"
type input "*******"
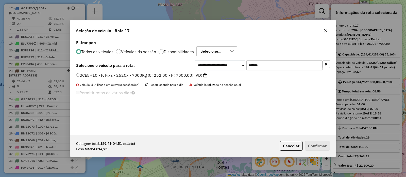
click at [193, 73] on label "GCE5H10 - F. Fixa - 252Cx - 7000Kg (C: 252,00 - P: 7000,00) (VD)" at bounding box center [141, 75] width 131 height 6
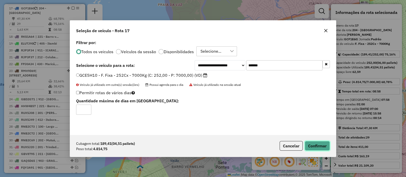
click at [312, 146] on button "Confirmar" at bounding box center [317, 146] width 25 height 10
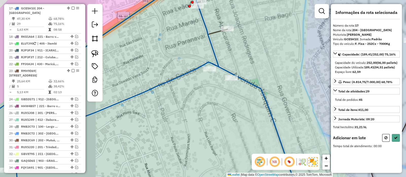
drag, startPoint x: 241, startPoint y: 37, endPoint x: 233, endPoint y: 50, distance: 15.4
click at [237, 63] on div "Janela de atendimento Grade de atendimento Capacidade Transportadoras Veículos …" at bounding box center [203, 88] width 406 height 177
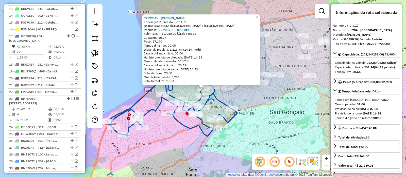
scroll to position [413, 0]
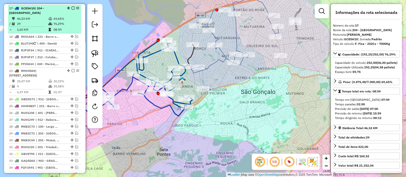
click at [72, 7] on em at bounding box center [73, 8] width 3 height 3
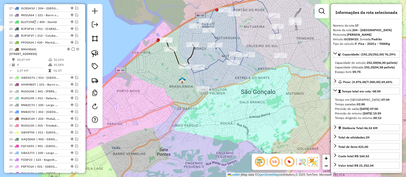
scroll to position [391, 0]
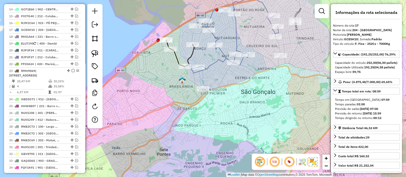
click at [192, 54] on icon at bounding box center [180, 53] width 28 height 27
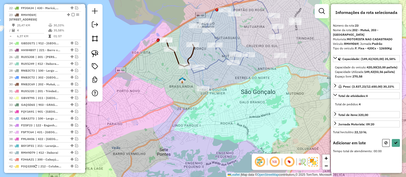
scroll to position [454, 0]
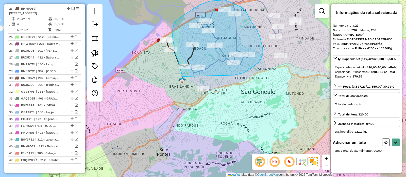
drag, startPoint x: 234, startPoint y: 75, endPoint x: 209, endPoint y: 118, distance: 49.4
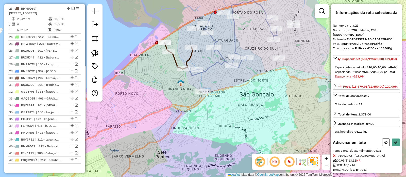
drag, startPoint x: 271, startPoint y: 83, endPoint x: 255, endPoint y: 89, distance: 17.4
click at [263, 88] on div "Janela de atendimento Grade de atendimento Capacidade Transportadoras Veículos …" at bounding box center [203, 88] width 406 height 177
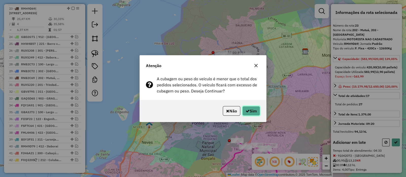
click at [248, 108] on button "Sim" at bounding box center [251, 111] width 18 height 10
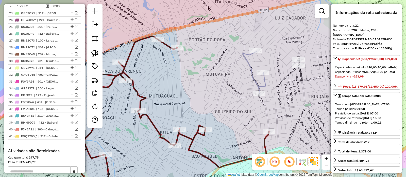
click at [248, 62] on icon at bounding box center [254, 73] width 23 height 42
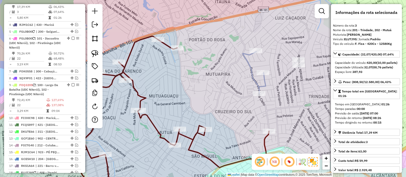
scroll to position [227, 0]
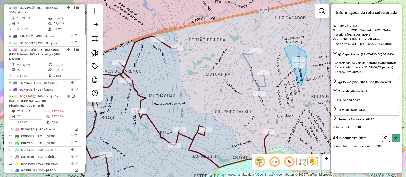
drag, startPoint x: 301, startPoint y: 86, endPoint x: 271, endPoint y: 61, distance: 38.3
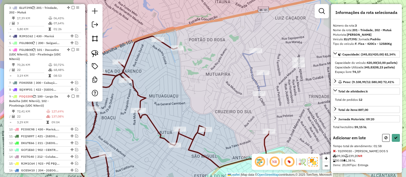
drag, startPoint x: 239, startPoint y: 117, endPoint x: 237, endPoint y: 104, distance: 12.8
click at [238, 104] on div "Janela de atendimento Grade de atendimento Capacidade Transportadoras Veículos …" at bounding box center [203, 88] width 406 height 177
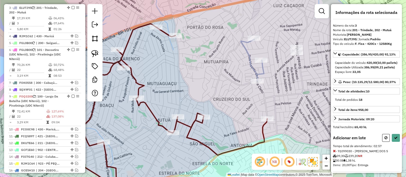
drag, startPoint x: 198, startPoint y: 54, endPoint x: 213, endPoint y: 54, distance: 14.7
click at [209, 54] on div "Janela de atendimento Grade de atendimento Capacidade Transportadoras Veículos …" at bounding box center [203, 88] width 406 height 177
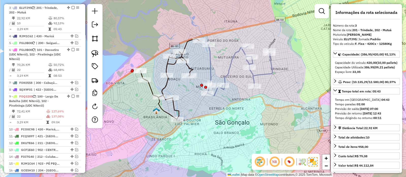
click at [164, 87] on icon at bounding box center [169, 79] width 59 height 81
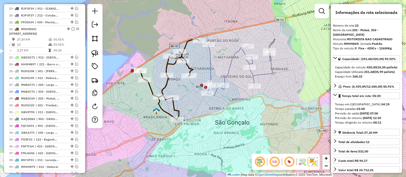
scroll to position [430, 0]
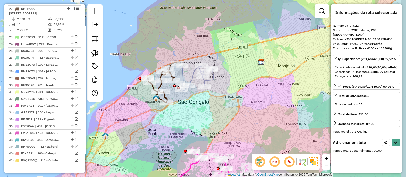
drag, startPoint x: 288, startPoint y: 108, endPoint x: 259, endPoint y: 97, distance: 31.0
click at [259, 97] on div "Janela de atendimento Grade de atendimento Capacidade Transportadoras Veículos …" at bounding box center [203, 88] width 406 height 177
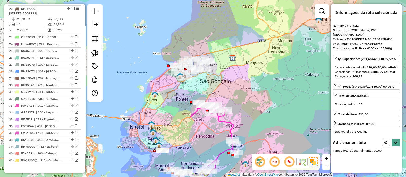
click at [233, 82] on div "Janela de atendimento Grade de atendimento Capacidade Transportadoras Veículos …" at bounding box center [203, 88] width 406 height 177
drag, startPoint x: 167, startPoint y: 157, endPoint x: 139, endPoint y: 154, distance: 28.8
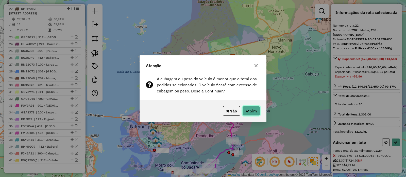
click at [248, 115] on button "Sim" at bounding box center [251, 111] width 18 height 10
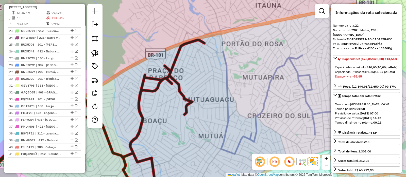
click at [22, 49] on div "Rota 22 - Placa RMH9D69 91037670 - NILTON DOS SANTOS" at bounding box center [22, 49] width 0 height 0
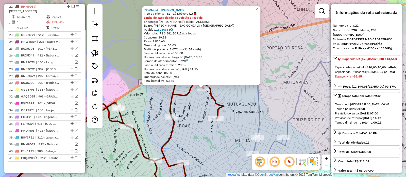
scroll to position [424, 0]
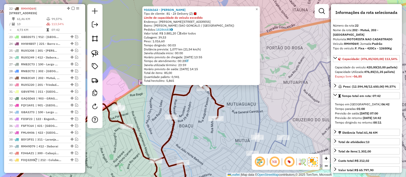
click at [259, 97] on icon at bounding box center [317, 107] width 131 height 102
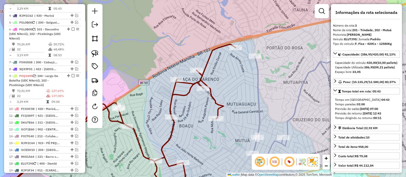
scroll to position [220, 0]
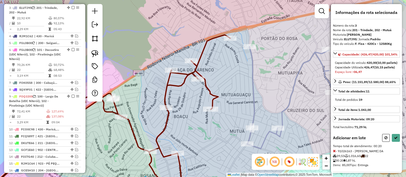
drag, startPoint x: 241, startPoint y: 87, endPoint x: 235, endPoint y: 78, distance: 11.3
click at [235, 78] on div "Janela de atendimento Grade de atendimento Capacidade Transportadoras Veículos …" at bounding box center [203, 88] width 406 height 177
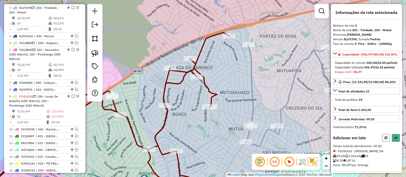
click at [385, 142] on button at bounding box center [386, 138] width 8 height 8
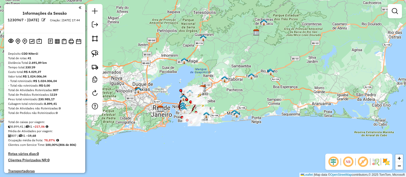
click at [335, 160] on em at bounding box center [333, 162] width 12 height 12
click at [364, 162] on em at bounding box center [363, 162] width 12 height 12
click at [387, 162] on img at bounding box center [386, 162] width 8 height 8
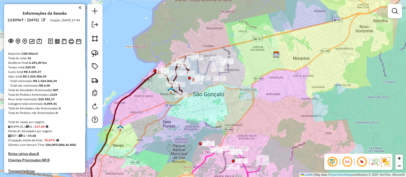
click at [206, 71] on icon at bounding box center [212, 70] width 33 height 25
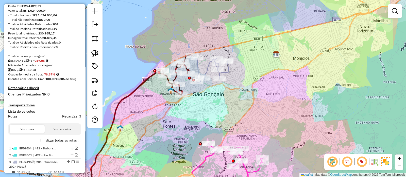
select select "**********"
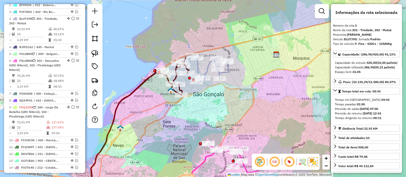
scroll to position [220, 0]
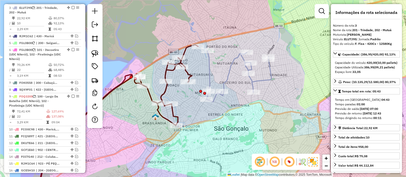
drag, startPoint x: 225, startPoint y: 48, endPoint x: 205, endPoint y: 65, distance: 26.6
click at [209, 60] on icon at bounding box center [238, 76] width 65 height 51
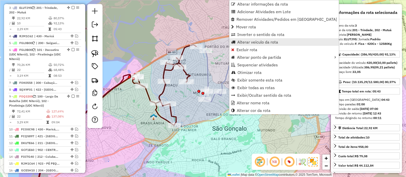
click at [250, 42] on span "Alterar veículo da rota" at bounding box center [257, 42] width 41 height 4
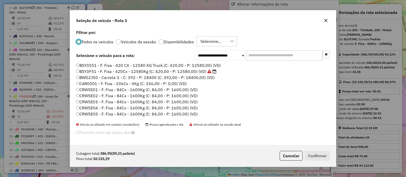
click at [277, 56] on input "text" at bounding box center [284, 55] width 76 height 10
paste input "*******"
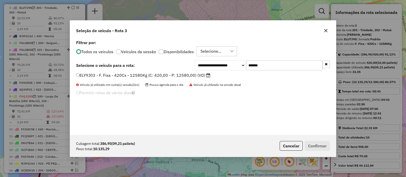
type input "*******"
click at [168, 76] on label "ELY9J03 - F. Fixa - 420Cx - 12580Kg (C: 420,00 - P: 12580,00) (VD)" at bounding box center [143, 75] width 134 height 6
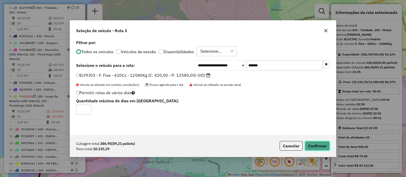
click at [319, 142] on button "Confirmar" at bounding box center [317, 146] width 25 height 10
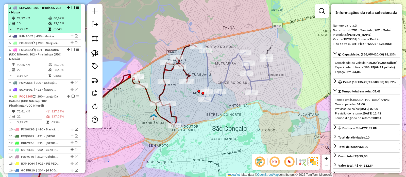
click at [72, 7] on em at bounding box center [73, 7] width 3 height 3
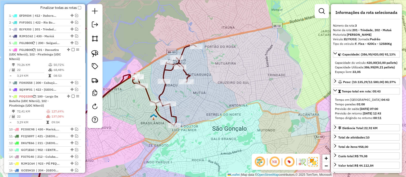
click at [185, 49] on icon at bounding box center [114, 120] width 164 height 150
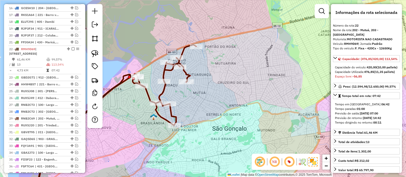
scroll to position [402, 0]
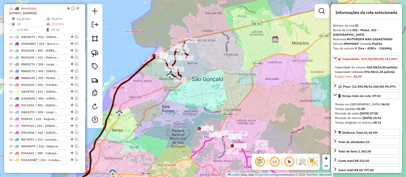
drag, startPoint x: 221, startPoint y: 77, endPoint x: 224, endPoint y: 47, distance: 30.3
click at [224, 49] on div "Janela de atendimento Grade de atendimento Capacidade Transportadoras Veículos …" at bounding box center [203, 88] width 406 height 177
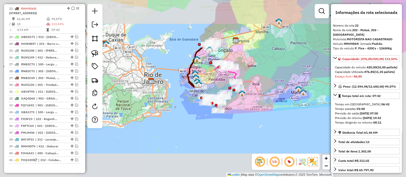
drag, startPoint x: 222, startPoint y: 48, endPoint x: 215, endPoint y: 59, distance: 12.5
click at [215, 59] on div "Janela de atendimento Grade de atendimento Capacidade Transportadoras Veículos …" at bounding box center [203, 88] width 406 height 177
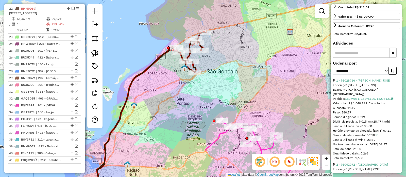
scroll to position [159, 0]
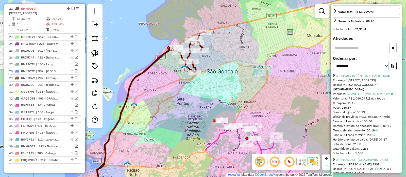
click at [353, 70] on select "**********" at bounding box center [361, 66] width 56 height 8
select select "**********"
click at [333, 70] on select "**********" at bounding box center [361, 66] width 56 height 8
click at [391, 70] on button "button" at bounding box center [392, 66] width 8 height 8
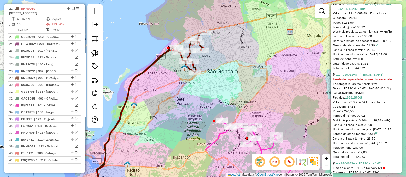
scroll to position [253, 0]
click at [365, 76] on link "11 - 91001298 - [PERSON_NAME]" at bounding box center [359, 74] width 47 height 4
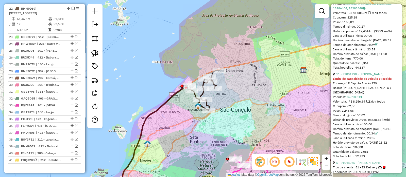
scroll to position [156, 0]
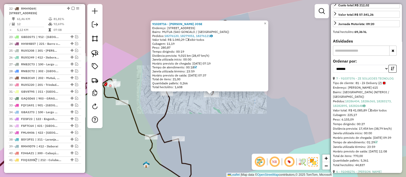
click at [222, 105] on div "91028716 - JOICE BARCELLOS JOSE Endereço: R MUTUA 136 Bairro: MUTUA (SAO GONCAL…" at bounding box center [203, 88] width 406 height 177
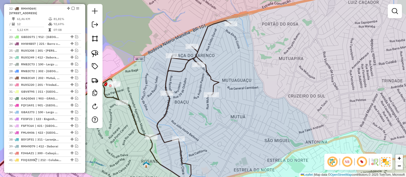
click at [208, 76] on icon at bounding box center [94, 108] width 271 height 174
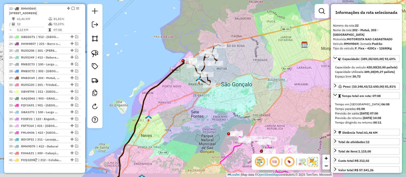
drag, startPoint x: 239, startPoint y: 82, endPoint x: 237, endPoint y: 77, distance: 4.7
click at [238, 78] on div "Janela de atendimento Grade de atendimento Capacidade Transportadoras Veículos …" at bounding box center [203, 88] width 406 height 177
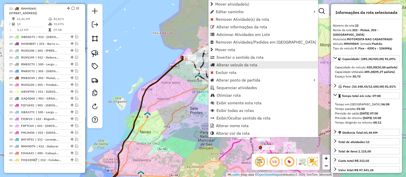
click at [222, 64] on span "Alterar veículo da rota" at bounding box center [236, 65] width 41 height 4
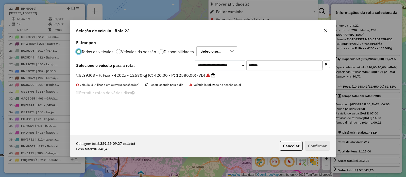
scroll to position [3, 2]
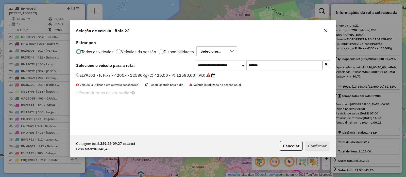
click at [268, 57] on div "**********" at bounding box center [203, 87] width 266 height 96
click at [269, 63] on input "*******" at bounding box center [284, 65] width 76 height 10
paste input "text"
type input "*******"
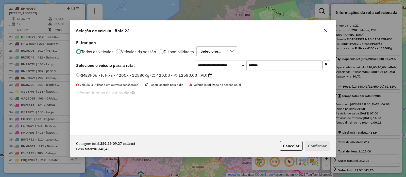
click at [197, 74] on label "RME3F06 - F. Fixa - 420Cx - 12580Kg (C: 420,00 - P: 12580,00) (VD)" at bounding box center [144, 75] width 136 height 6
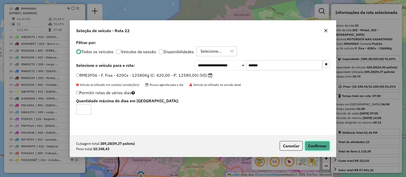
click at [316, 145] on button "Confirmar" at bounding box center [317, 146] width 25 height 10
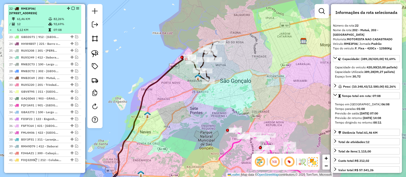
click at [72, 7] on em at bounding box center [73, 8] width 3 height 3
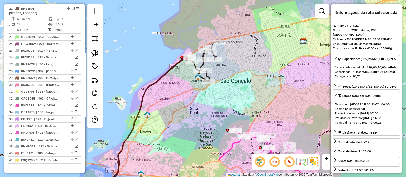
scroll to position [380, 0]
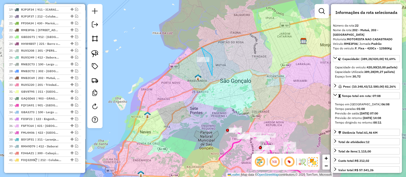
drag, startPoint x: 212, startPoint y: 69, endPoint x: 172, endPoint y: 56, distance: 42.4
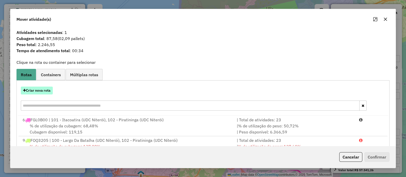
click at [44, 91] on button "Criar nova rota" at bounding box center [37, 91] width 32 height 8
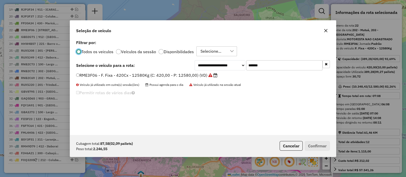
scroll to position [3, 1]
click at [271, 65] on input "*******" at bounding box center [284, 65] width 76 height 10
paste input "text"
type input "*******"
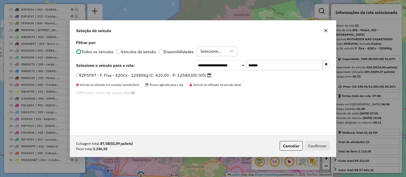
click at [185, 75] on label "EZP5F87 - F. Fixa - 420Cx - 12580Kg (C: 420,00 - P: 12580,00) (VD)" at bounding box center [143, 75] width 135 height 6
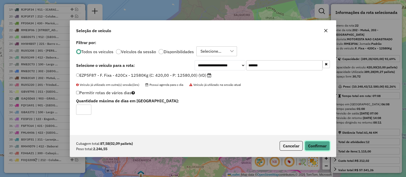
click at [306, 145] on button "Confirmar" at bounding box center [317, 146] width 25 height 10
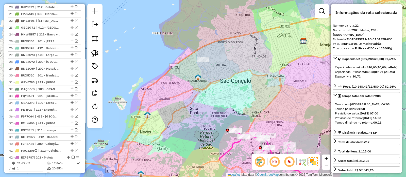
scroll to position [402, 0]
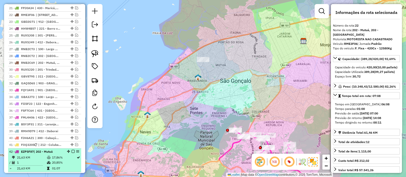
click at [72, 150] on em at bounding box center [73, 151] width 3 height 3
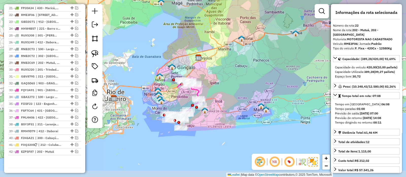
click at [223, 90] on div "Janela de atendimento Grade de atendimento Capacidade Transportadoras Veículos …" at bounding box center [203, 88] width 406 height 177
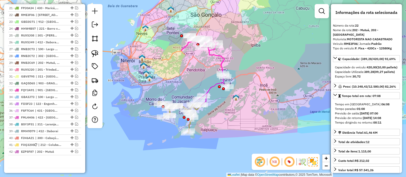
click at [189, 125] on icon at bounding box center [179, 117] width 43 height 31
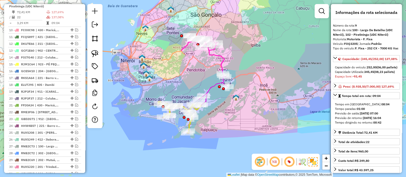
scroll to position [294, 0]
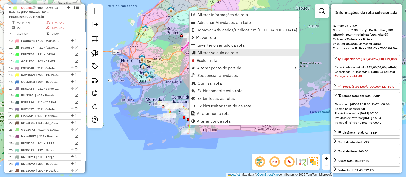
click at [208, 52] on span "Alterar veículo da rota" at bounding box center [217, 53] width 41 height 4
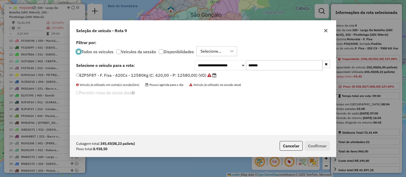
scroll to position [3, 2]
click at [265, 66] on input "*******" at bounding box center [284, 65] width 76 height 10
paste input "text"
type input "*******"
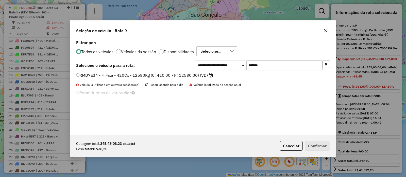
click at [185, 74] on label "RMD7E34 - F. Fixa - 420Cx - 12580Kg (C: 420,00 - P: 12580,00) (VD)" at bounding box center [144, 75] width 137 height 6
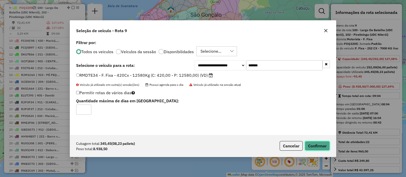
click at [311, 147] on button "Confirmar" at bounding box center [317, 146] width 25 height 10
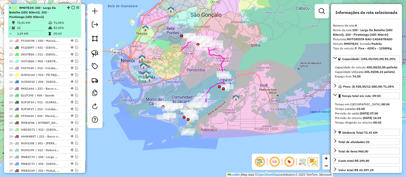
click at [72, 6] on em at bounding box center [73, 7] width 3 height 3
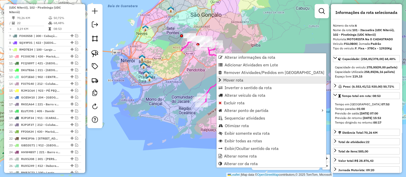
scroll to position [247, 0]
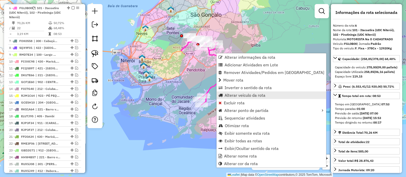
click at [232, 96] on span "Alterar veículo da rota" at bounding box center [244, 95] width 41 height 4
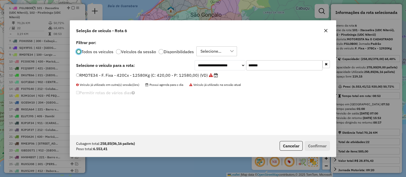
scroll to position [3, 2]
click at [262, 63] on input "*******" at bounding box center [284, 65] width 76 height 10
paste input "text"
type input "*******"
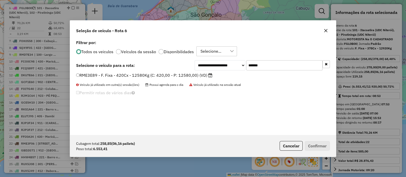
click at [160, 76] on label "RME3E89 - F. Fixa - 420Cx - 12580Kg (C: 420,00 - P: 12580,00) (VD)" at bounding box center [144, 75] width 136 height 6
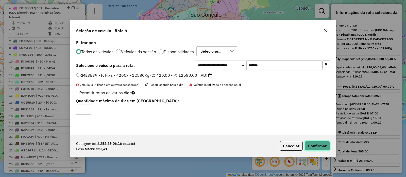
click at [314, 145] on button "Confirmar" at bounding box center [317, 146] width 25 height 10
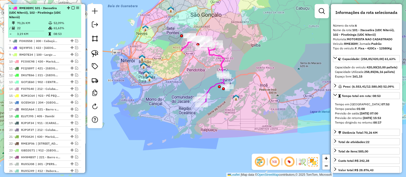
click at [72, 7] on em at bounding box center [73, 7] width 3 height 3
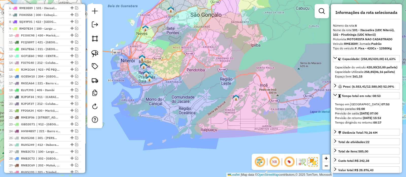
click at [155, 46] on div "Janela de atendimento Grade de atendimento Capacidade Transportadoras Veículos …" at bounding box center [203, 88] width 406 height 177
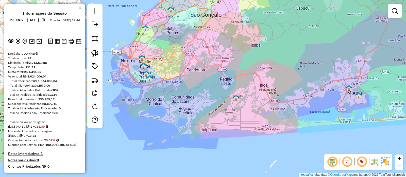
scroll to position [0, 0]
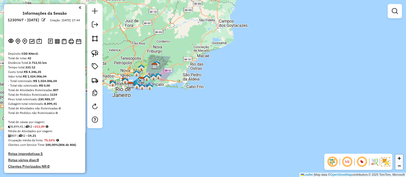
drag, startPoint x: 247, startPoint y: 104, endPoint x: 215, endPoint y: 110, distance: 32.6
click at [224, 115] on div "Janela de atendimento Grade de atendimento Capacidade Transportadoras Veículos …" at bounding box center [203, 88] width 406 height 177
click at [95, 107] on em at bounding box center [95, 106] width 6 height 6
select select "*"
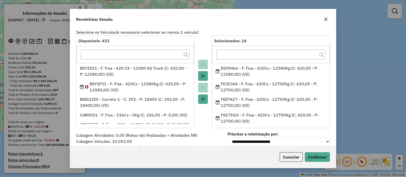
click at [325, 18] on icon "button" at bounding box center [326, 19] width 4 height 4
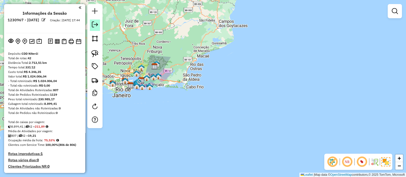
click at [95, 26] on em at bounding box center [95, 25] width 6 height 6
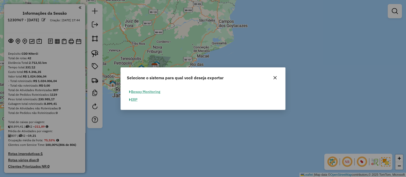
click at [132, 102] on button "ERP" at bounding box center [133, 100] width 13 height 8
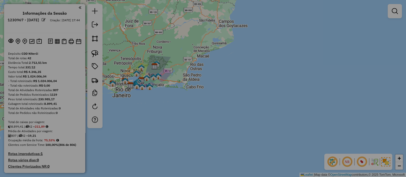
select select "**"
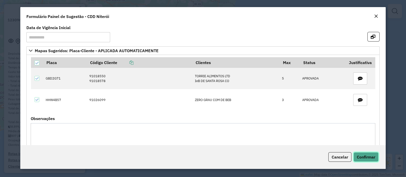
click at [369, 153] on button "Confirmar" at bounding box center [365, 157] width 25 height 10
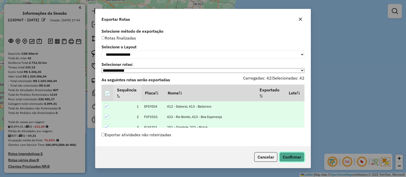
click at [288, 154] on button "Confirmar" at bounding box center [291, 157] width 25 height 10
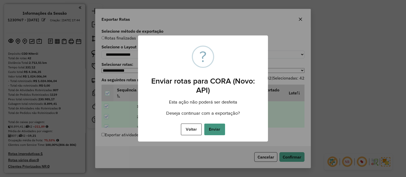
click at [217, 129] on button "Enviar" at bounding box center [214, 130] width 21 height 12
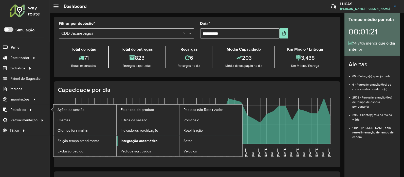
click at [139, 139] on span "Integração automática" at bounding box center [139, 140] width 37 height 5
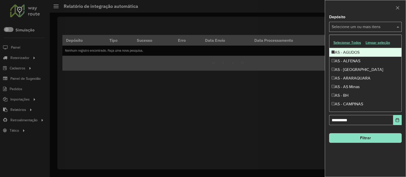
click at [350, 27] on input "text" at bounding box center [362, 27] width 65 height 6
click at [346, 41] on button "Selecionar Todos" at bounding box center [347, 43] width 32 height 8
click at [353, 14] on div at bounding box center [365, 7] width 81 height 15
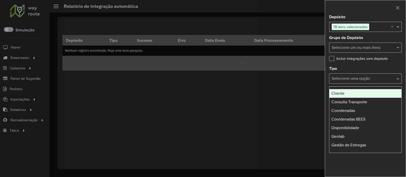
click at [357, 78] on input "text" at bounding box center [359, 79] width 57 height 6
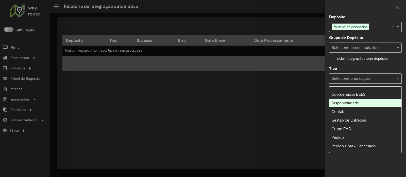
scroll to position [63, 0]
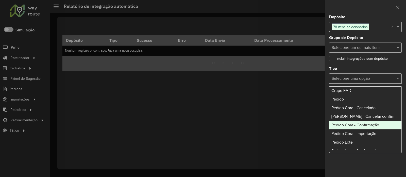
click at [355, 127] on div "Pedido Cora - Confirmação" at bounding box center [365, 125] width 72 height 9
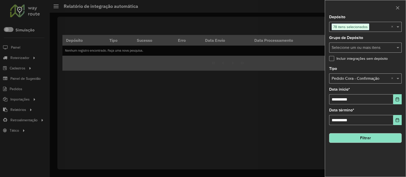
click at [361, 139] on button "Filtrar" at bounding box center [365, 138] width 73 height 10
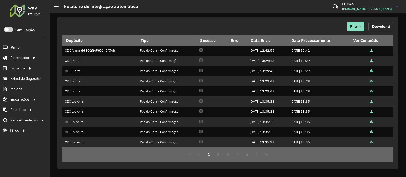
click at [386, 23] on button "Download" at bounding box center [380, 27] width 25 height 10
click at [346, 25] on div "Filtrar Download" at bounding box center [227, 27] width 331 height 10
click at [351, 25] on span "Filtrar" at bounding box center [355, 26] width 11 height 4
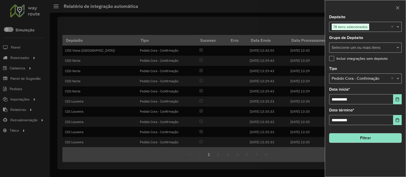
click at [347, 80] on input "text" at bounding box center [359, 79] width 57 height 6
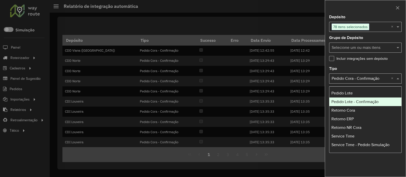
scroll to position [111, 0]
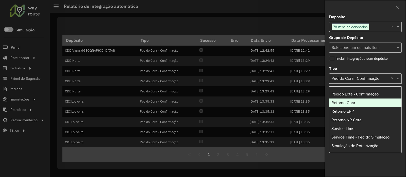
click at [349, 102] on span "Retorno Cora" at bounding box center [343, 103] width 24 height 4
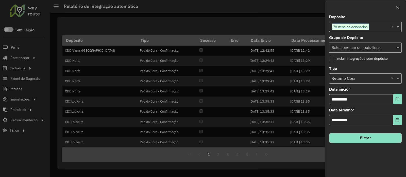
click at [360, 138] on button "Filtrar" at bounding box center [365, 138] width 73 height 10
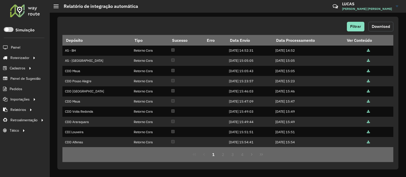
click at [386, 25] on span "Download" at bounding box center [381, 26] width 18 height 4
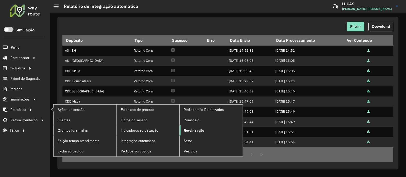
click at [214, 130] on link "Roteirização" at bounding box center [211, 131] width 63 height 10
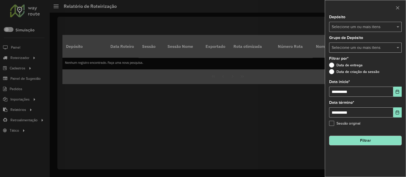
click at [353, 25] on input "text" at bounding box center [362, 27] width 65 height 6
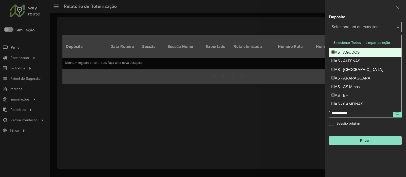
click at [351, 41] on button "Selecionar Todos" at bounding box center [347, 43] width 32 height 8
click at [361, 7] on div at bounding box center [365, 7] width 81 height 15
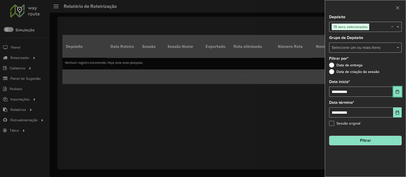
click at [395, 93] on icon "Choose Date" at bounding box center [397, 92] width 4 height 4
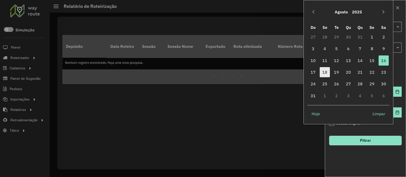
click at [324, 70] on span "18" at bounding box center [325, 72] width 10 height 10
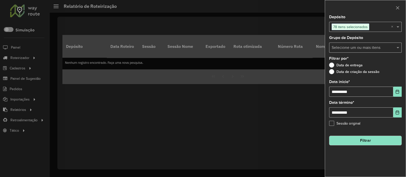
click at [351, 140] on button "Filtrar" at bounding box center [365, 141] width 73 height 10
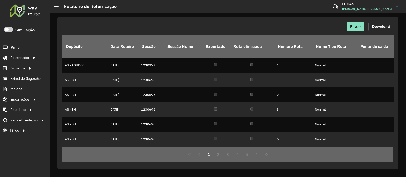
click at [386, 26] on span "Download" at bounding box center [381, 26] width 18 height 4
